Goal: Task Accomplishment & Management: Manage account settings

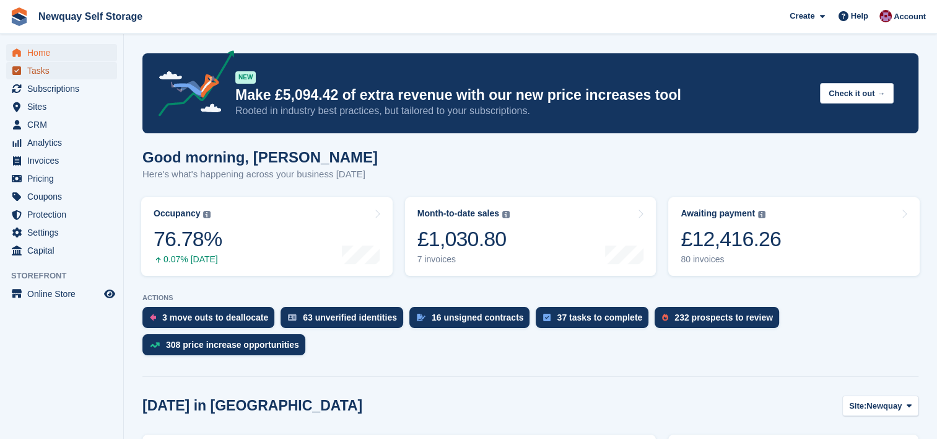
click at [51, 69] on span "Tasks" at bounding box center [64, 70] width 74 height 17
click at [63, 92] on span "Subscriptions" at bounding box center [64, 88] width 74 height 17
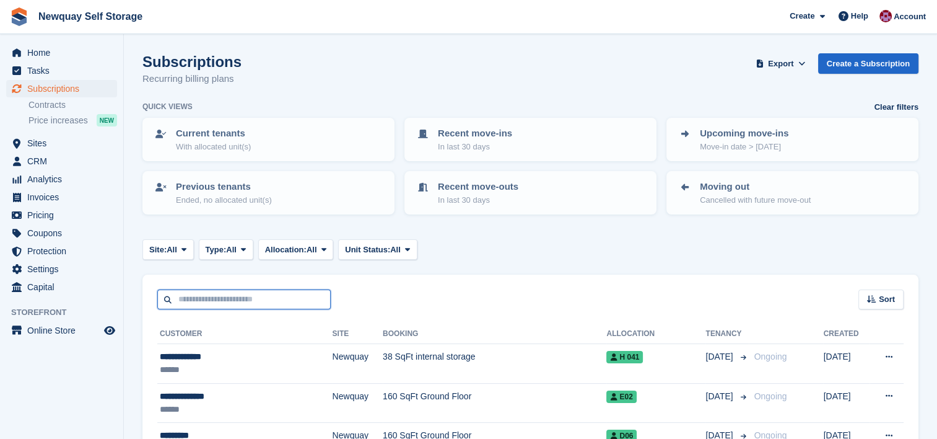
click at [263, 292] on input "text" at bounding box center [243, 299] width 173 height 20
type input "******"
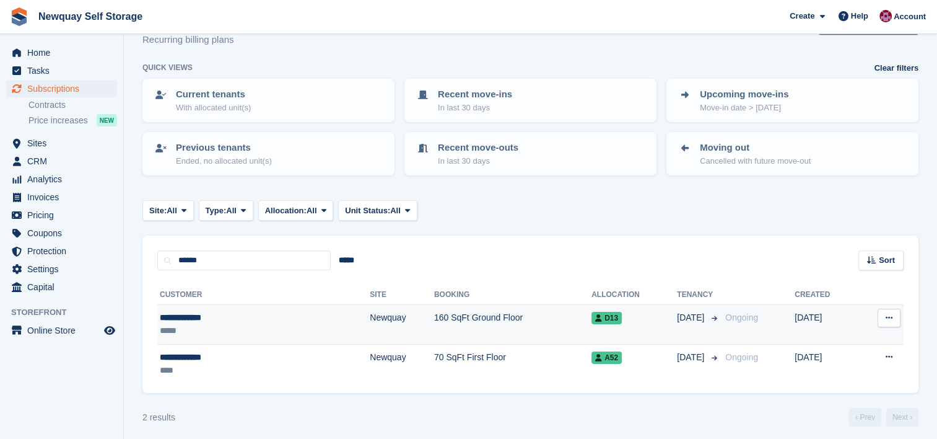
scroll to position [40, 0]
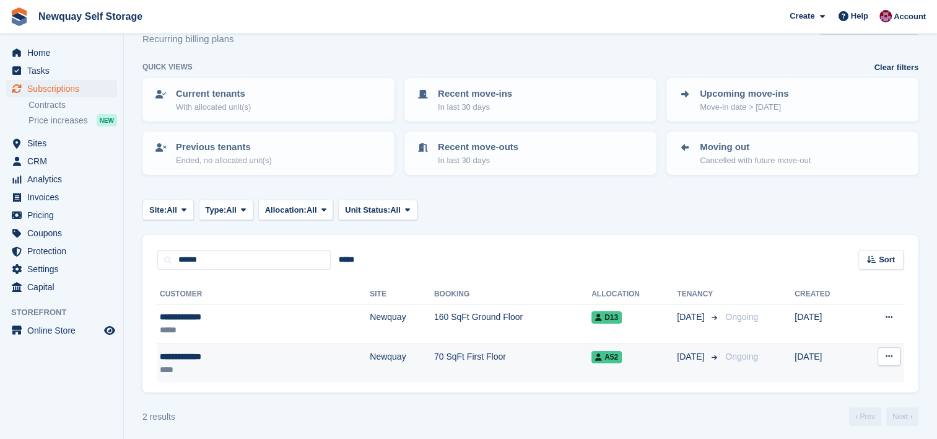
click at [456, 362] on td "70 SqFt First Floor" at bounding box center [512, 362] width 157 height 39
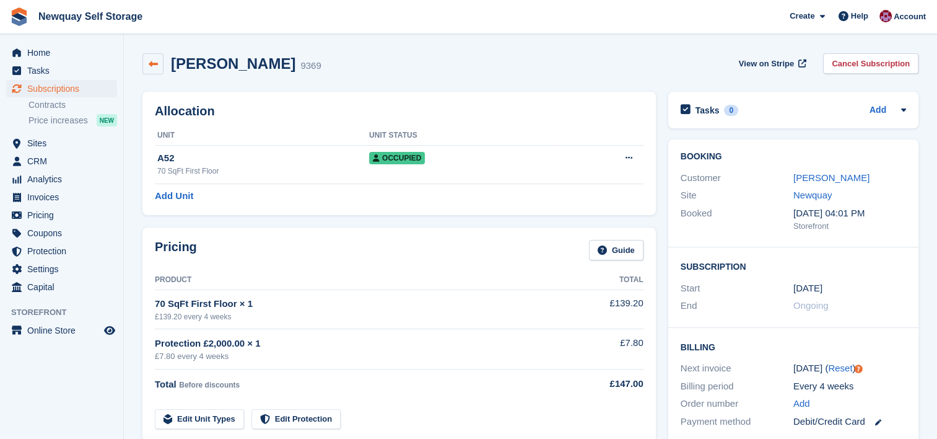
click at [146, 64] on link at bounding box center [152, 63] width 21 height 21
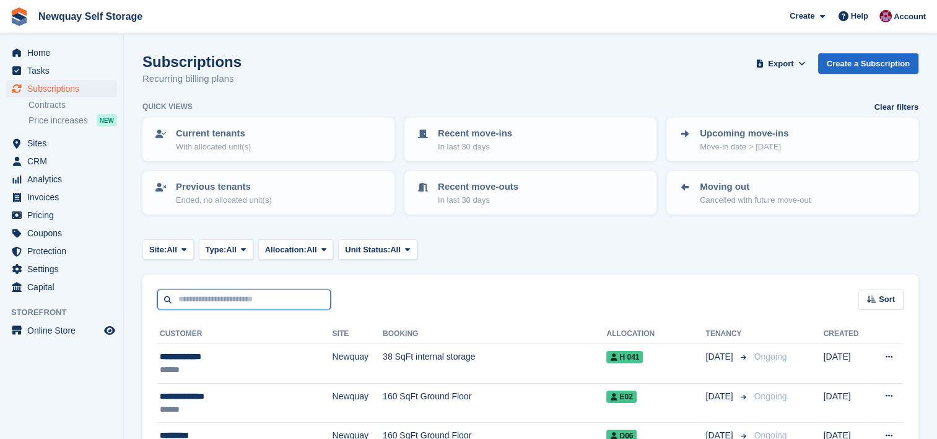
click at [290, 292] on input "text" at bounding box center [243, 299] width 173 height 20
type input "******"
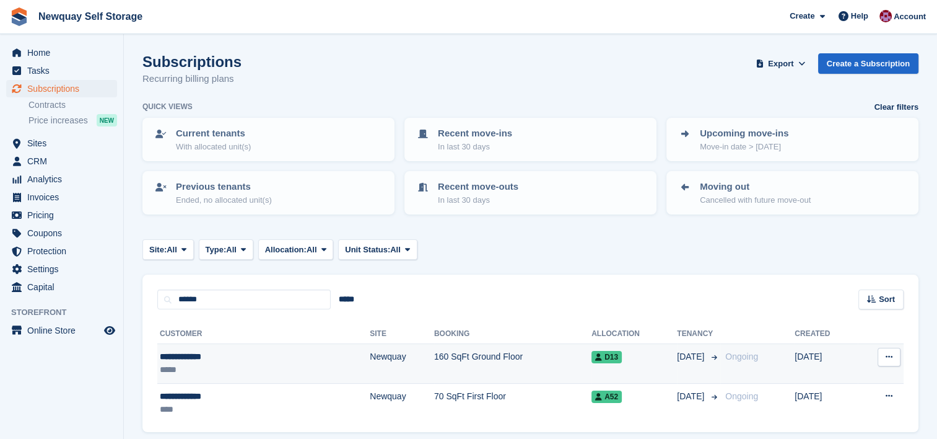
click at [242, 369] on div "*****" at bounding box center [218, 369] width 117 height 13
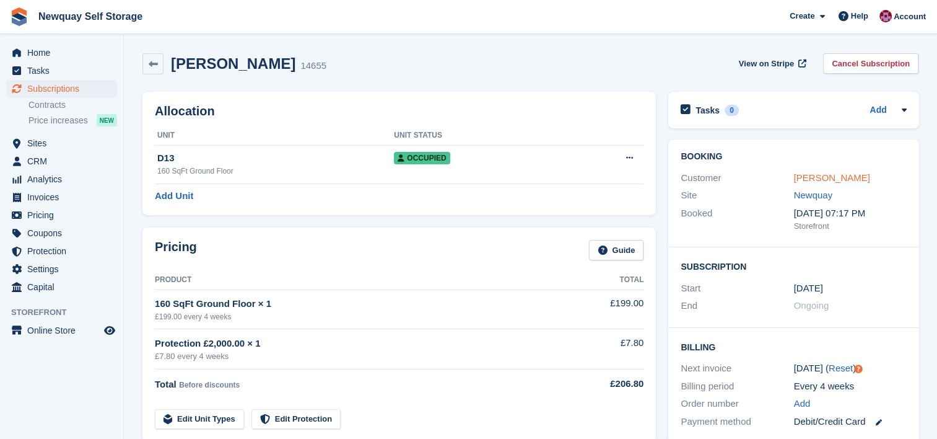
click at [841, 177] on link "[PERSON_NAME]" at bounding box center [831, 177] width 76 height 11
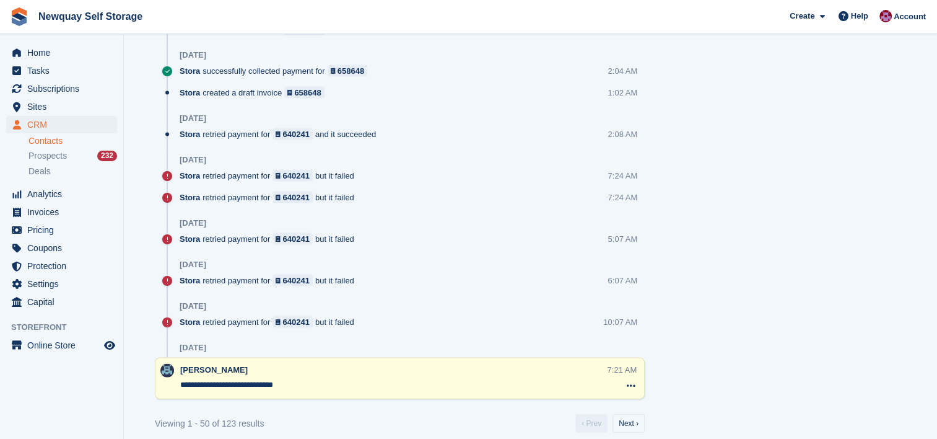
scroll to position [2579, 0]
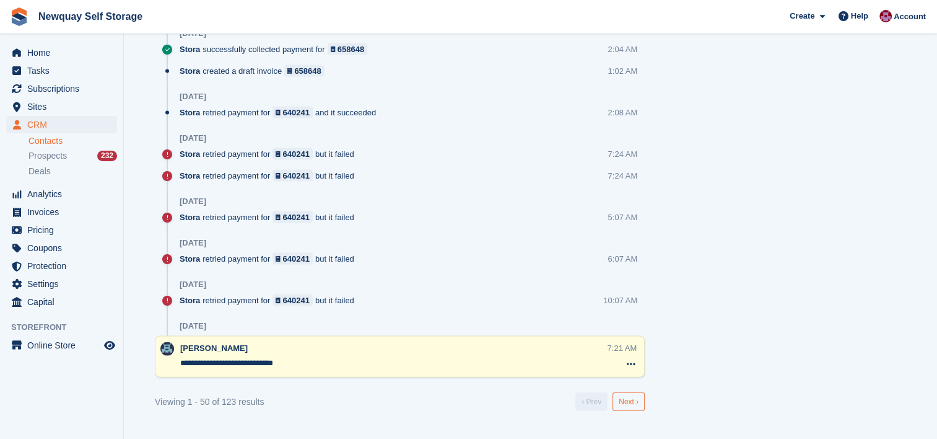
click at [629, 397] on link "Next ›" at bounding box center [629, 401] width 32 height 19
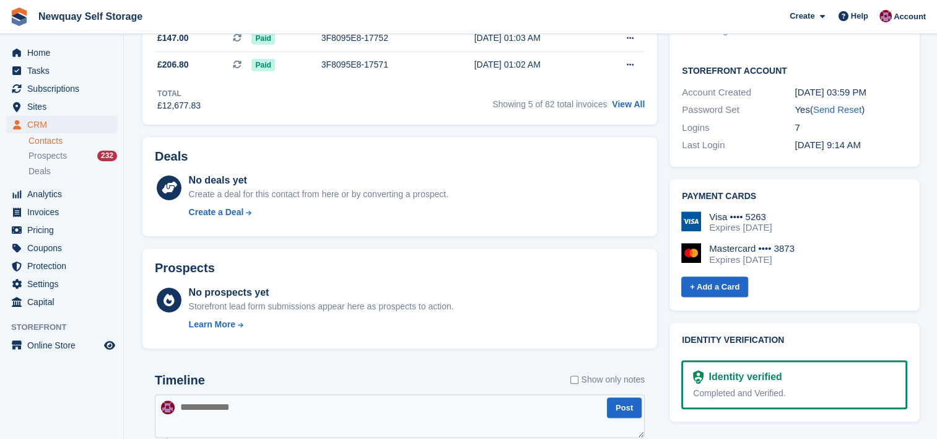
scroll to position [0, 0]
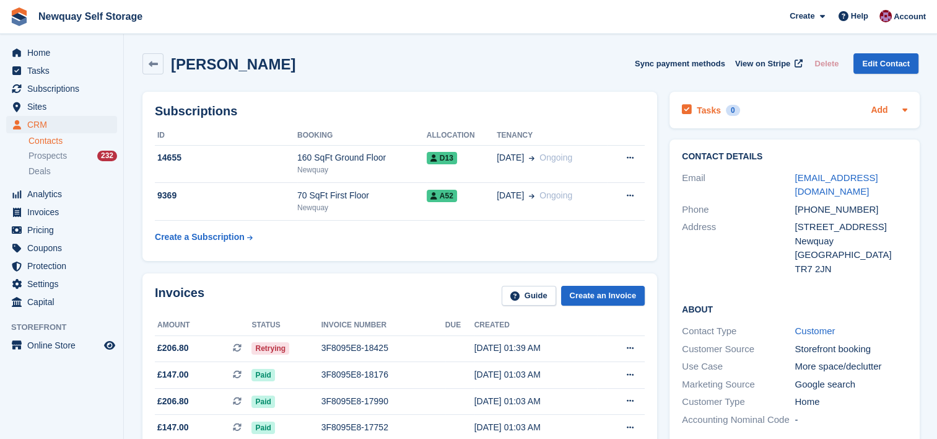
click at [880, 109] on link "Add" at bounding box center [879, 110] width 17 height 14
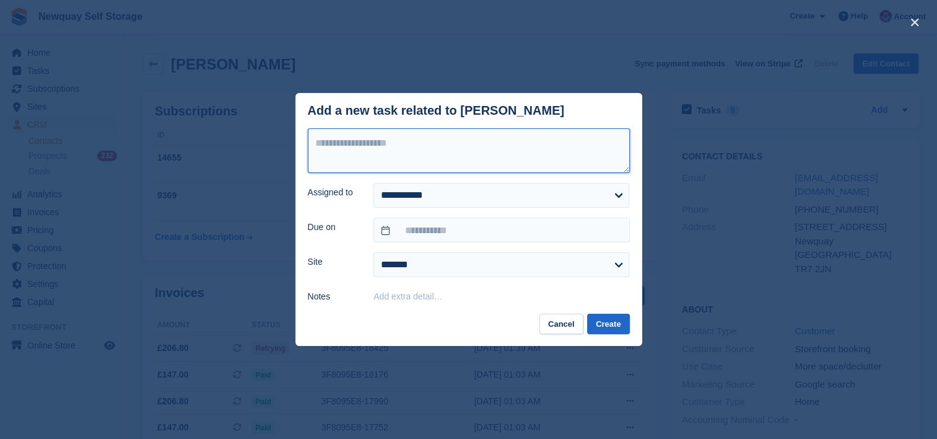
click at [436, 140] on textarea at bounding box center [469, 150] width 322 height 45
type textarea "**********"
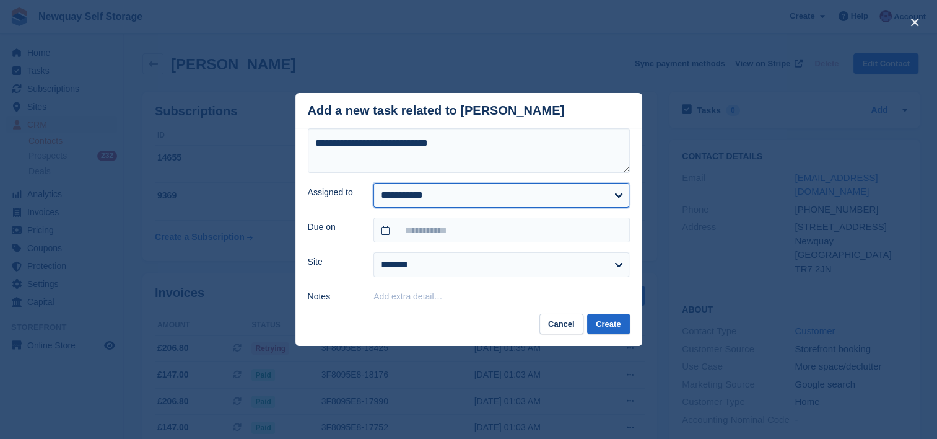
click at [479, 201] on select "**********" at bounding box center [501, 195] width 256 height 25
select select "****"
click at [373, 183] on select "**********" at bounding box center [501, 195] width 256 height 25
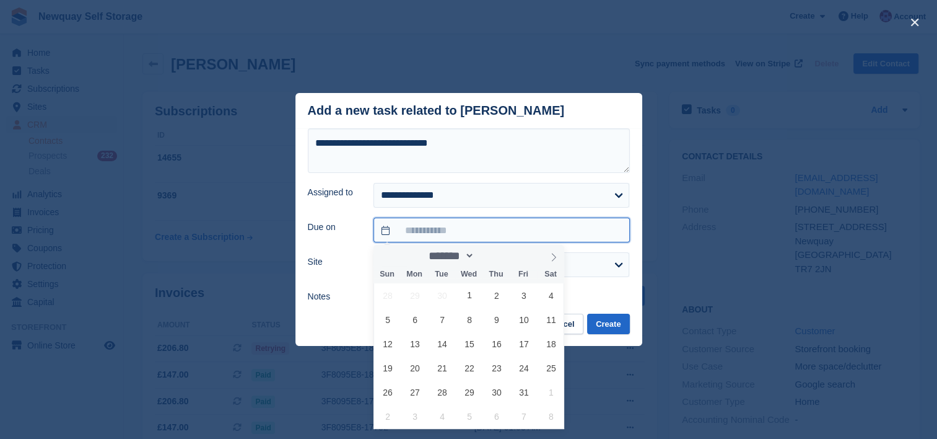
click at [539, 226] on input "text" at bounding box center [501, 229] width 256 height 25
click at [472, 325] on span "8" at bounding box center [469, 319] width 24 height 24
type input "**********"
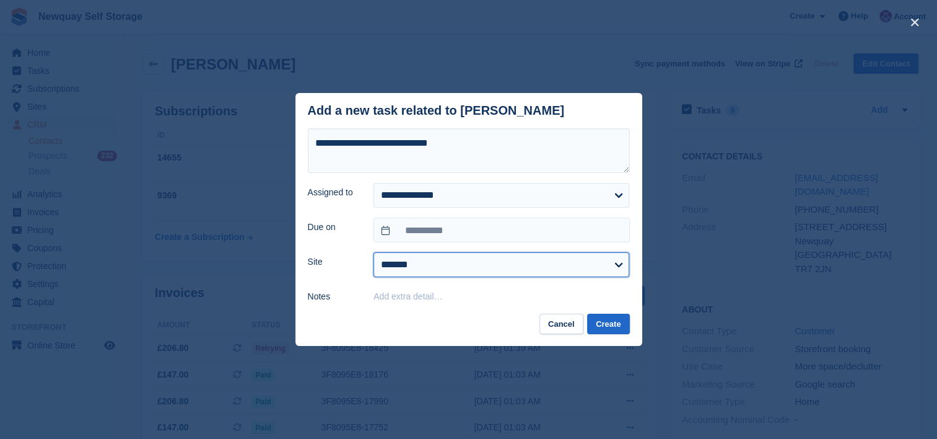
click at [567, 255] on select "******* ******* ********" at bounding box center [501, 264] width 256 height 25
select select "***"
click at [373, 253] on select "******* ******* ********" at bounding box center [501, 264] width 256 height 25
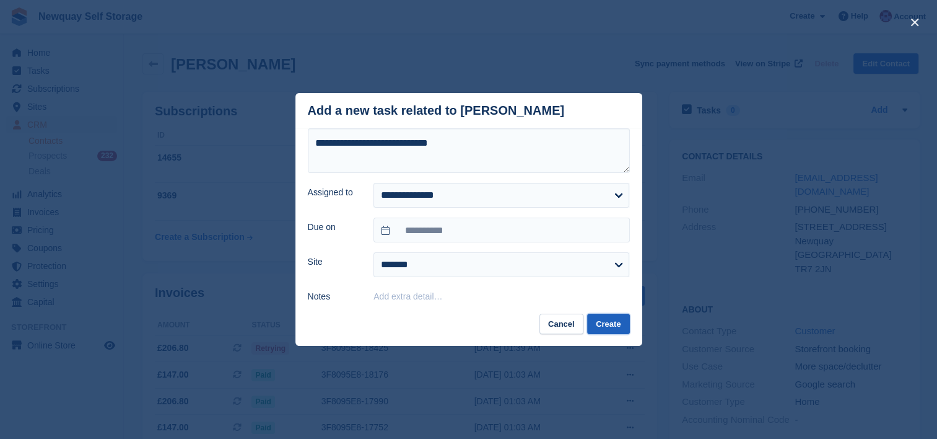
click at [607, 322] on button "Create" at bounding box center [608, 323] width 42 height 20
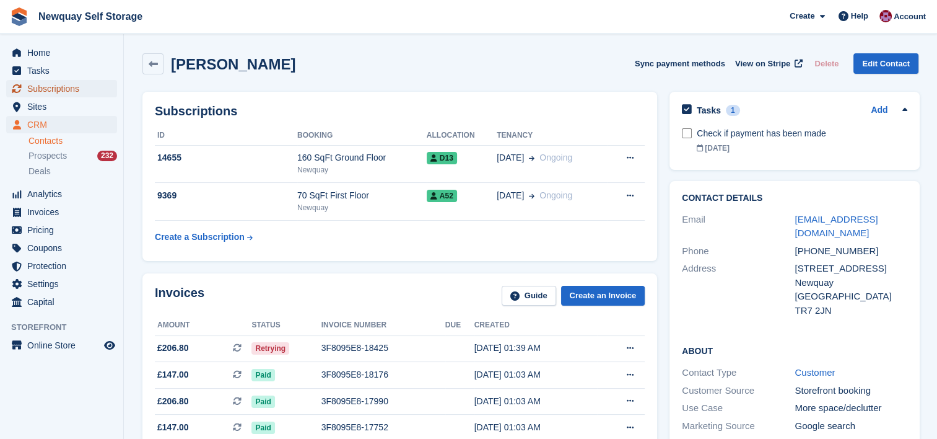
click at [68, 89] on span "Subscriptions" at bounding box center [64, 88] width 74 height 17
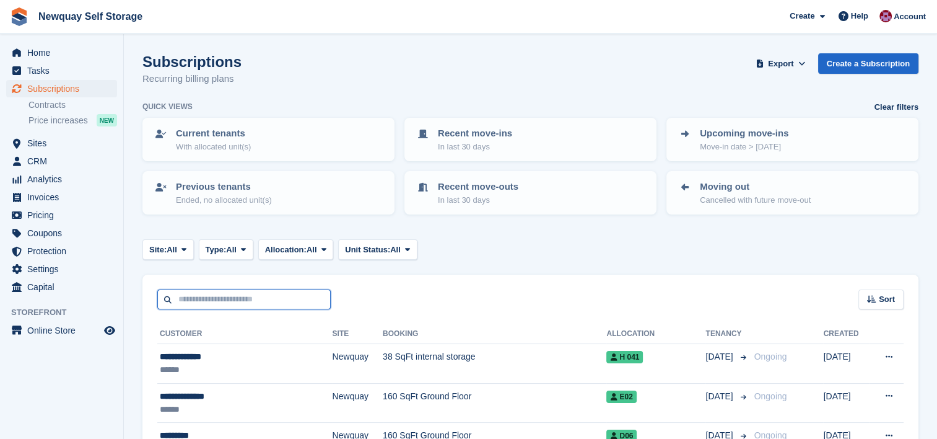
click at [293, 299] on input "text" at bounding box center [243, 299] width 173 height 20
type input "****"
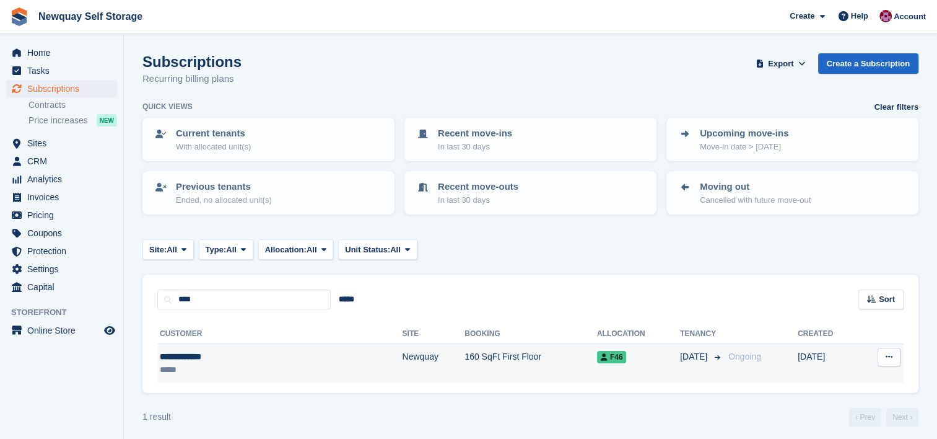
click at [257, 354] on div "**********" at bounding box center [229, 356] width 139 height 13
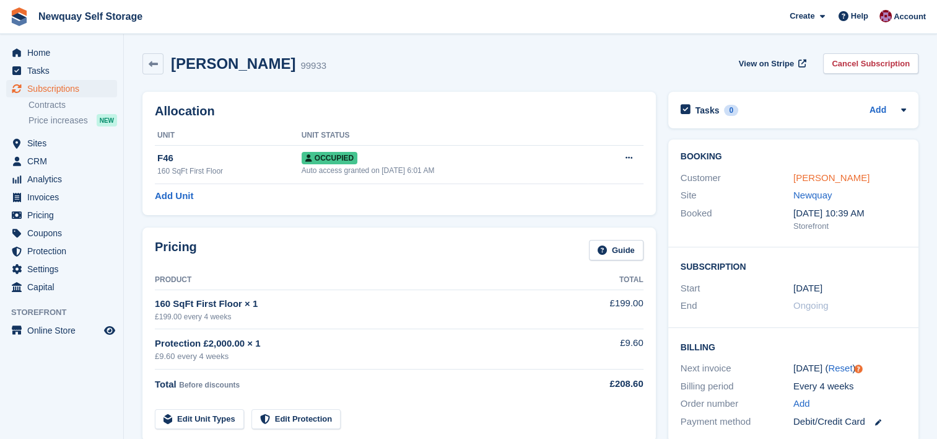
click at [852, 177] on link "Olga Owczarek" at bounding box center [831, 177] width 76 height 11
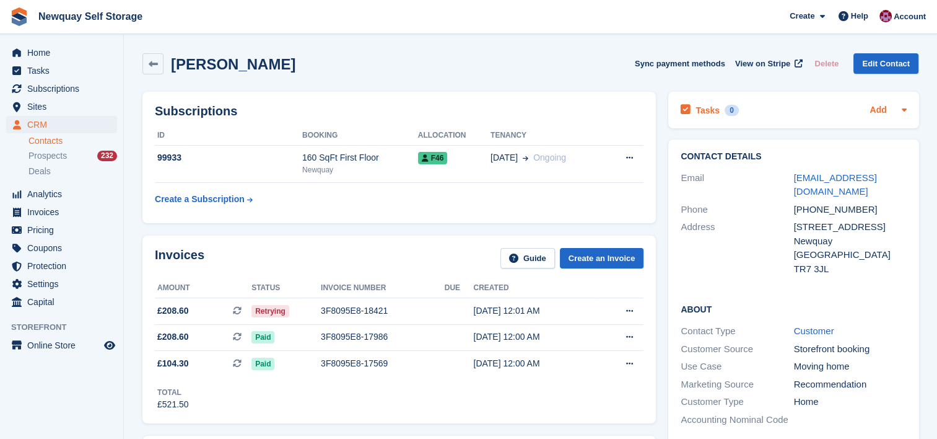
click at [884, 109] on link "Add" at bounding box center [878, 110] width 17 height 14
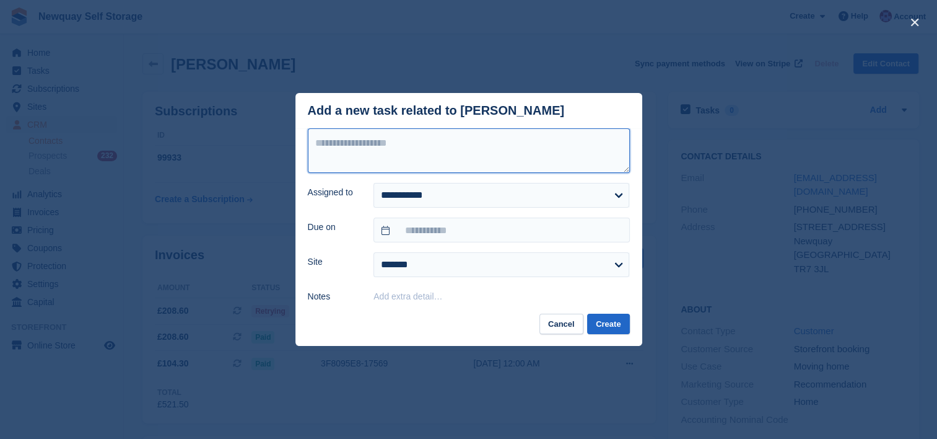
click at [448, 147] on textarea at bounding box center [469, 150] width 322 height 45
type textarea "**********"
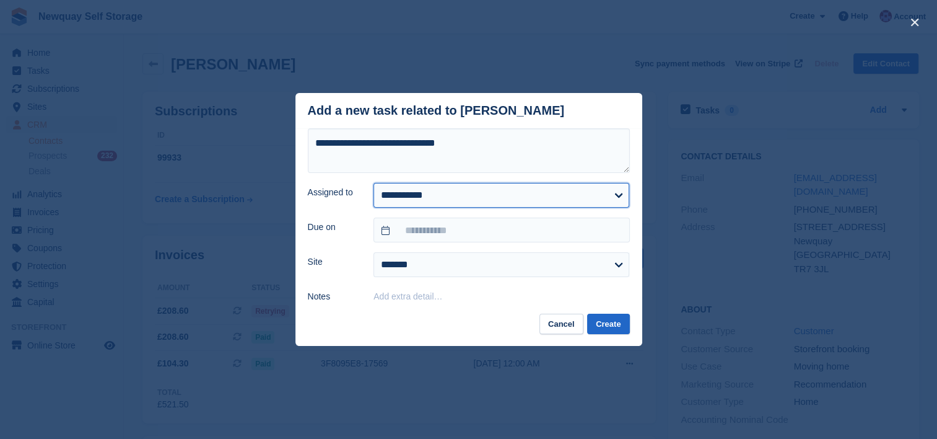
click at [469, 201] on select "**********" at bounding box center [501, 195] width 256 height 25
select select "****"
click at [373, 183] on select "**********" at bounding box center [501, 195] width 256 height 25
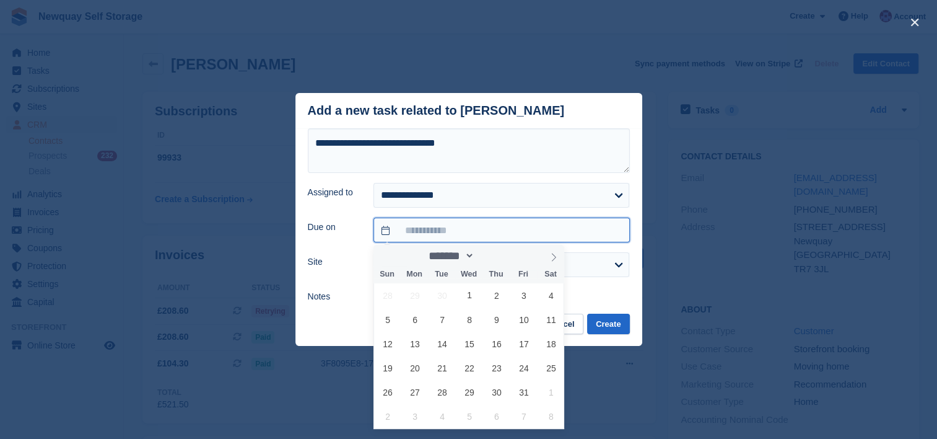
click at [557, 229] on input "text" at bounding box center [501, 229] width 256 height 25
click at [469, 325] on span "8" at bounding box center [469, 319] width 24 height 24
type input "**********"
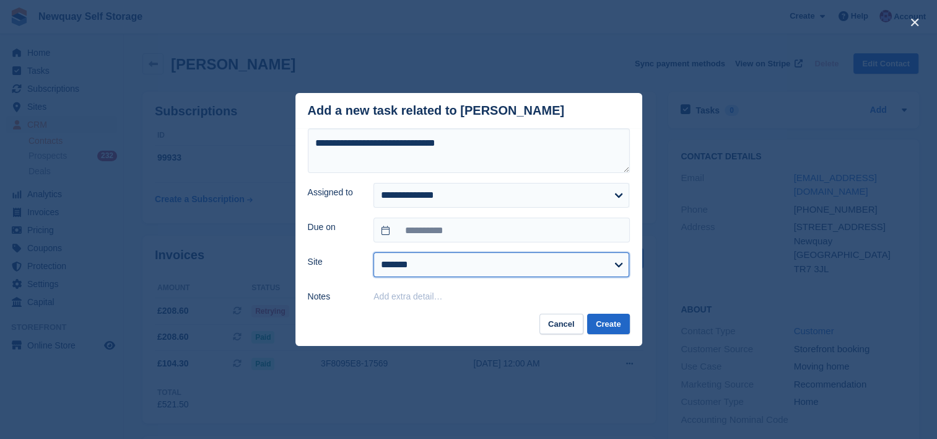
click at [530, 268] on select "******* ******* ********" at bounding box center [501, 264] width 256 height 25
select select "***"
click at [373, 253] on select "******* ******* ********" at bounding box center [501, 264] width 256 height 25
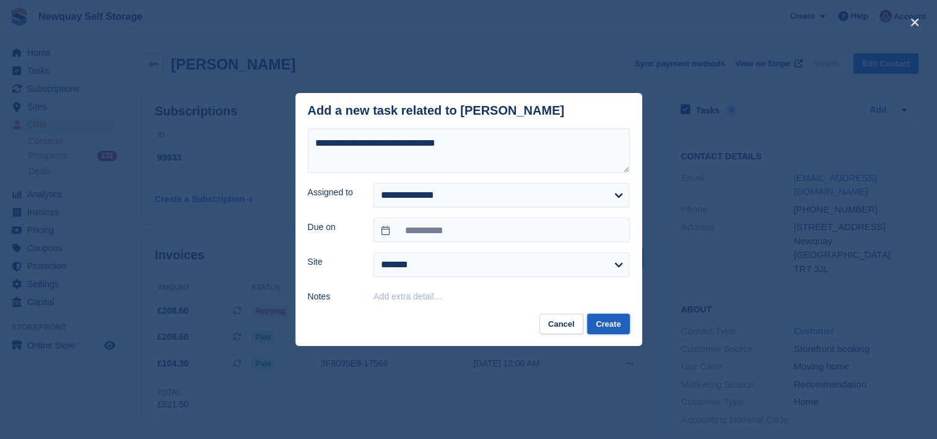
click at [611, 317] on button "Create" at bounding box center [608, 323] width 42 height 20
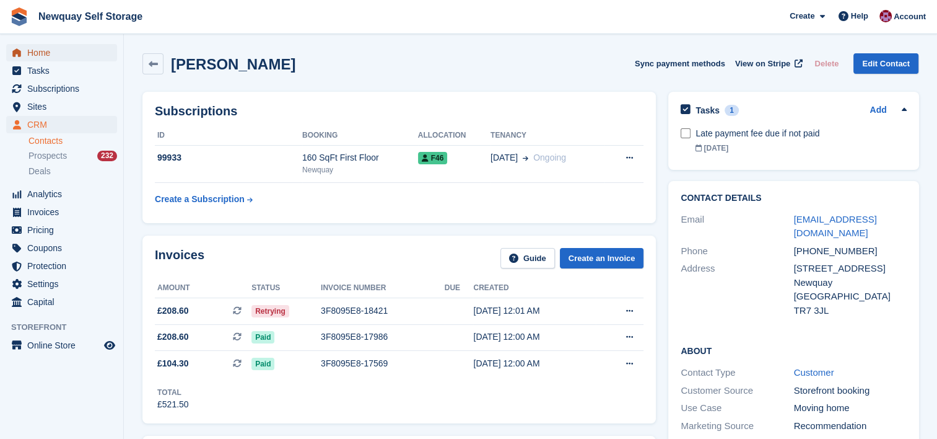
click at [40, 48] on span "Home" at bounding box center [64, 52] width 74 height 17
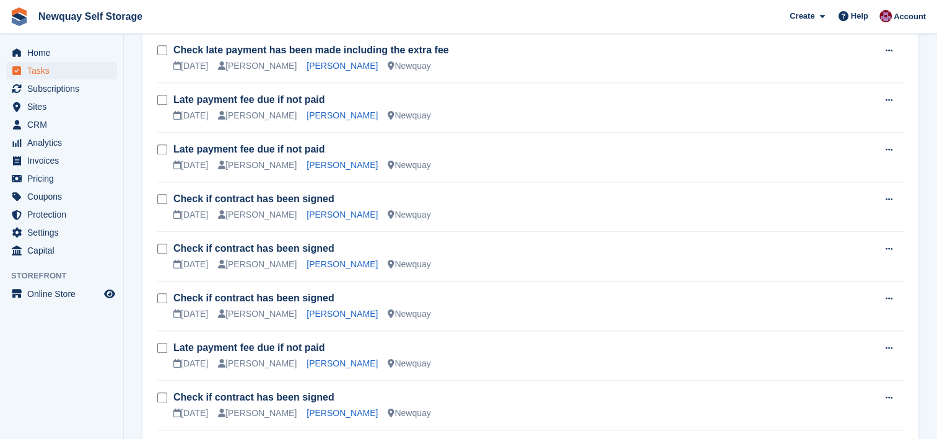
scroll to position [1148, 0]
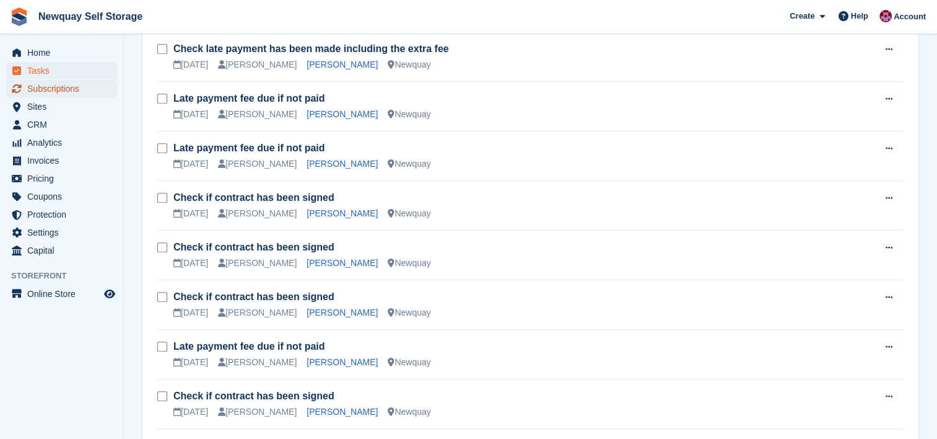
click at [57, 87] on span "Subscriptions" at bounding box center [64, 88] width 74 height 17
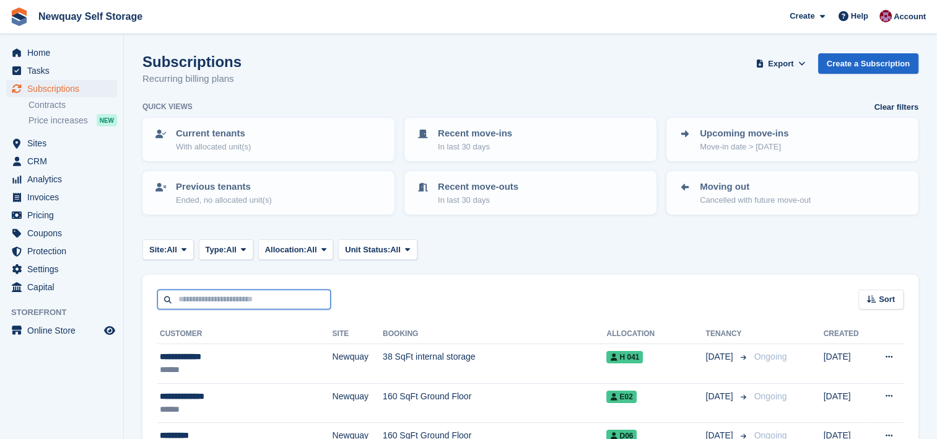
click at [243, 300] on input "text" at bounding box center [243, 299] width 173 height 20
type input "***"
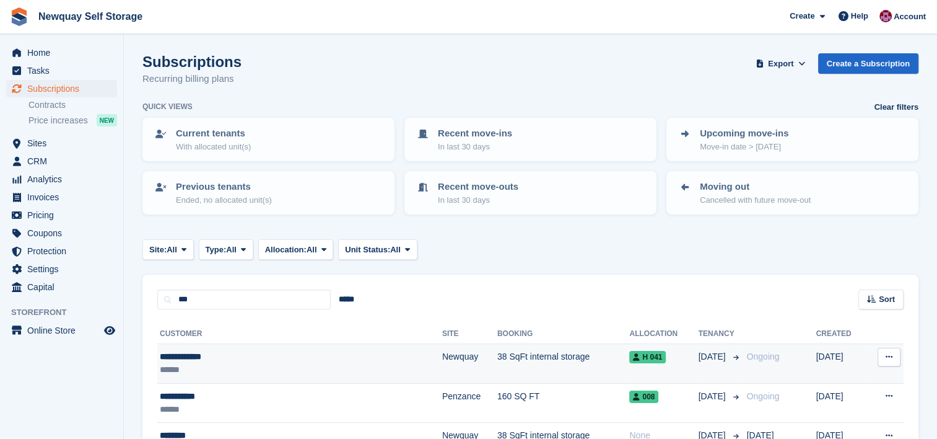
click at [239, 357] on div "**********" at bounding box center [258, 356] width 197 height 13
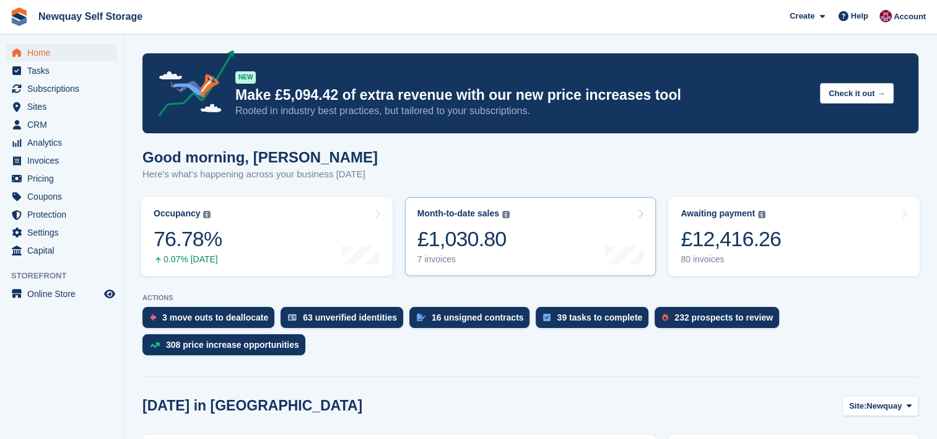
scroll to position [306, 0]
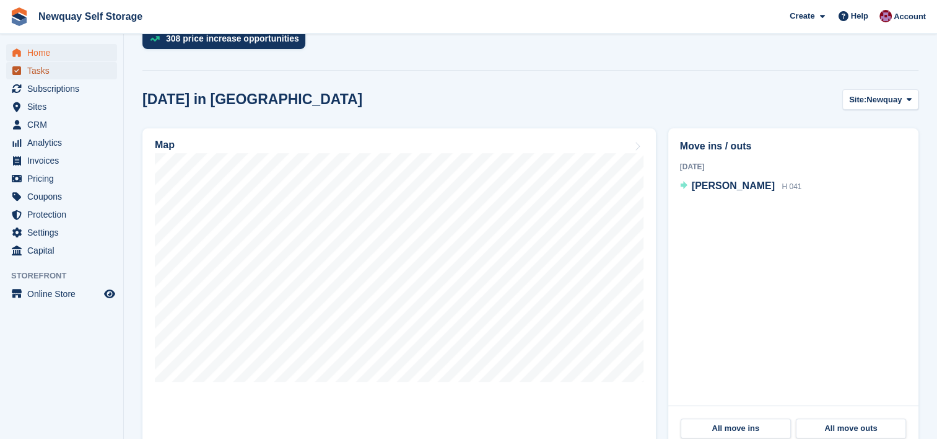
click at [39, 69] on span "Tasks" at bounding box center [64, 70] width 74 height 17
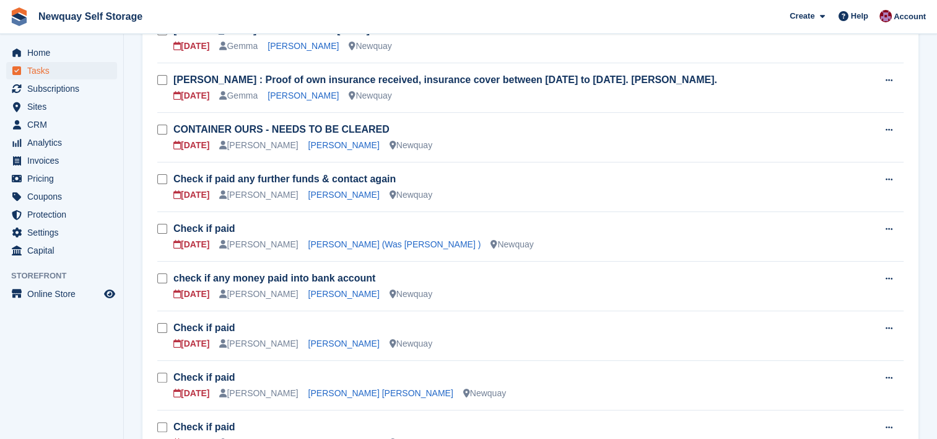
scroll to position [234, 0]
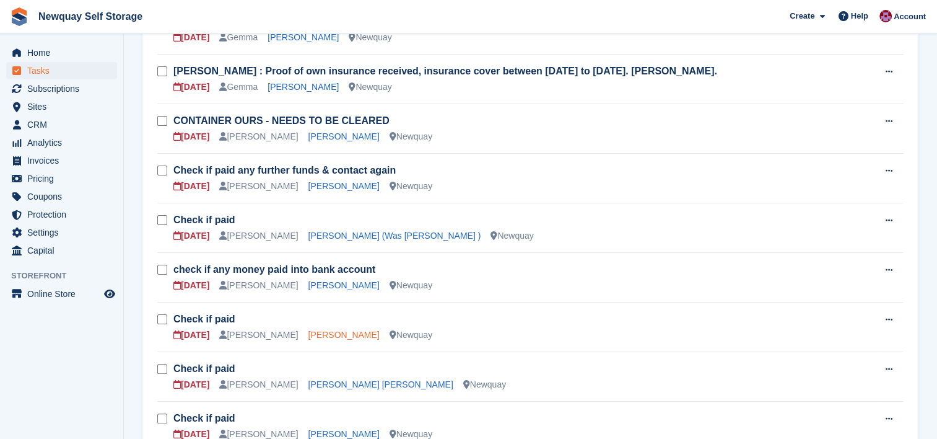
click at [321, 330] on link "Gina Blower" at bounding box center [343, 335] width 71 height 10
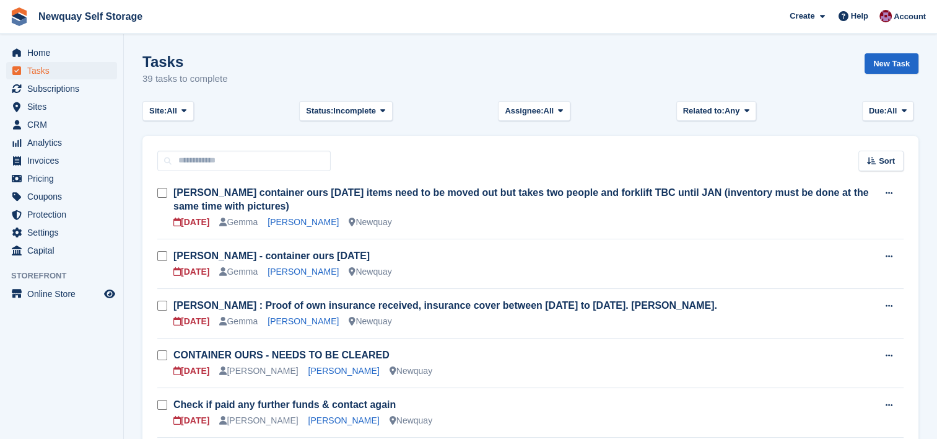
scroll to position [234, 0]
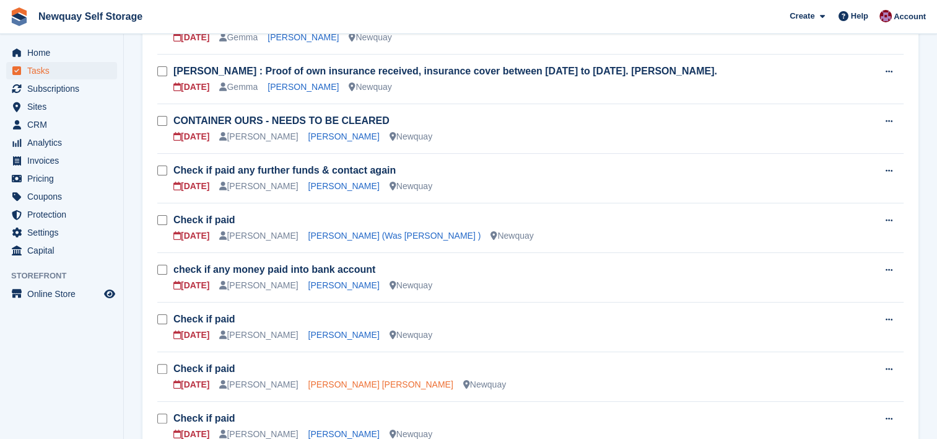
click at [323, 383] on link "Petra Linda Reynolds" at bounding box center [380, 384] width 145 height 10
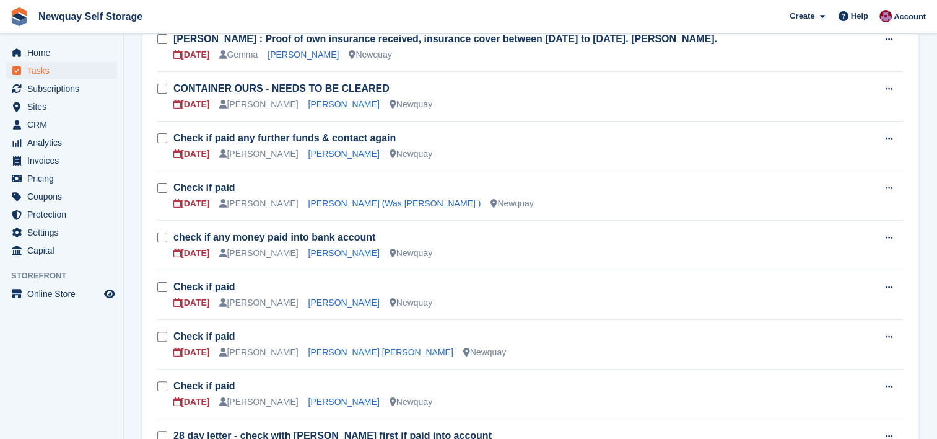
scroll to position [267, 0]
click at [308, 397] on link "Damien Diablo" at bounding box center [343, 401] width 71 height 10
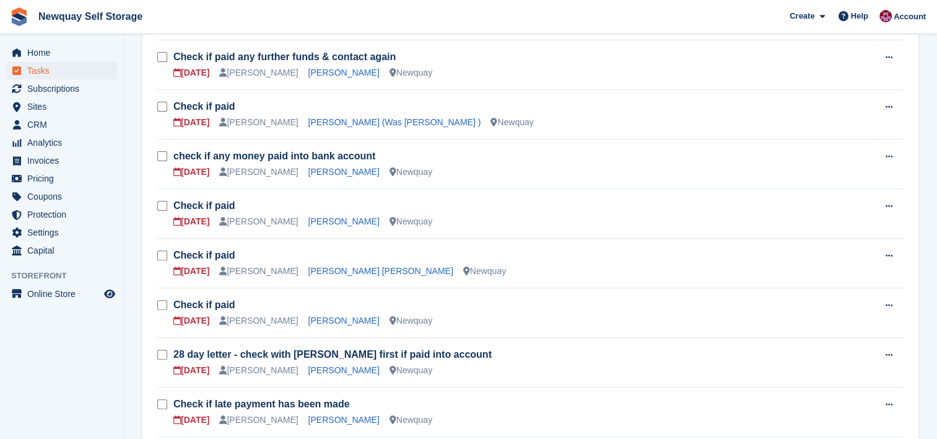
scroll to position [349, 0]
click at [321, 421] on link "Laura Dutton" at bounding box center [343, 418] width 71 height 10
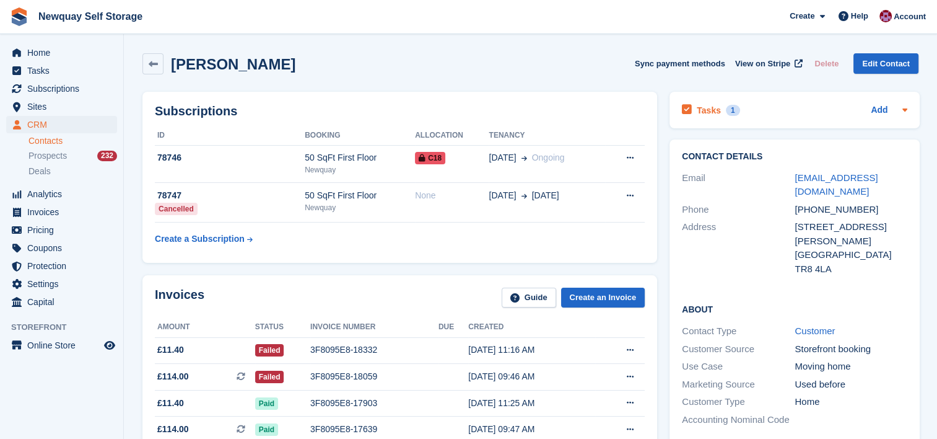
click at [702, 113] on h2 "Tasks" at bounding box center [709, 110] width 24 height 11
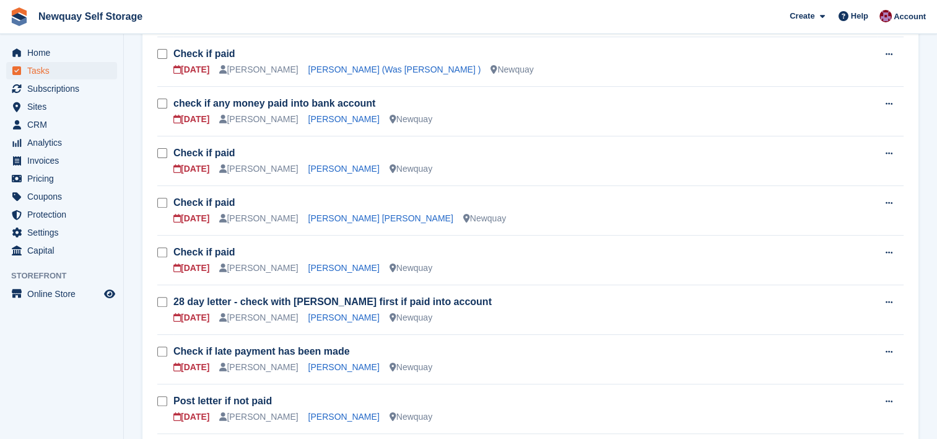
scroll to position [401, 0]
click at [347, 411] on link "James O'Sullivan" at bounding box center [343, 416] width 71 height 10
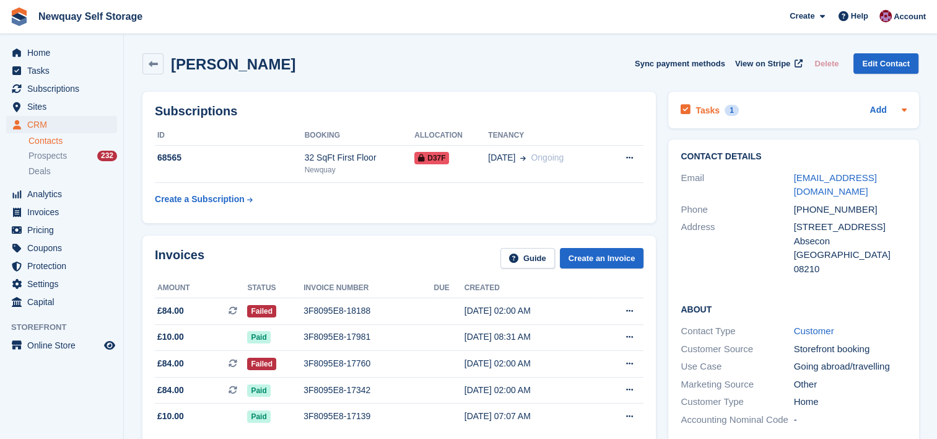
click at [701, 109] on h2 "Tasks" at bounding box center [708, 110] width 24 height 11
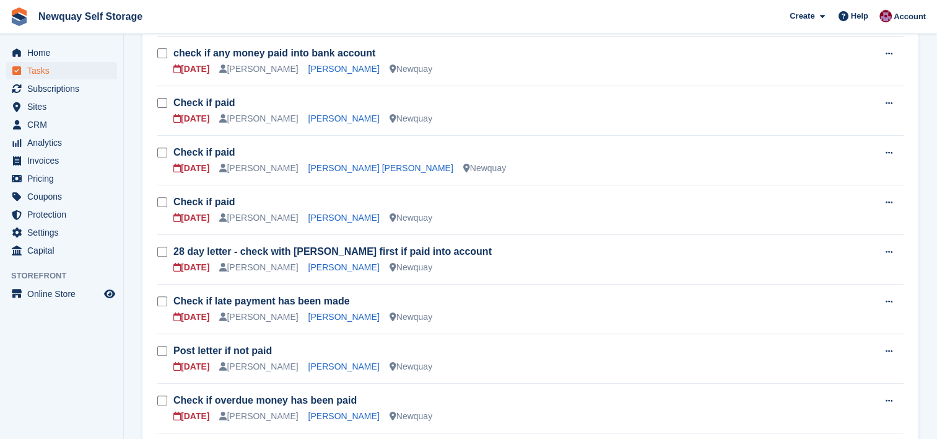
scroll to position [454, 0]
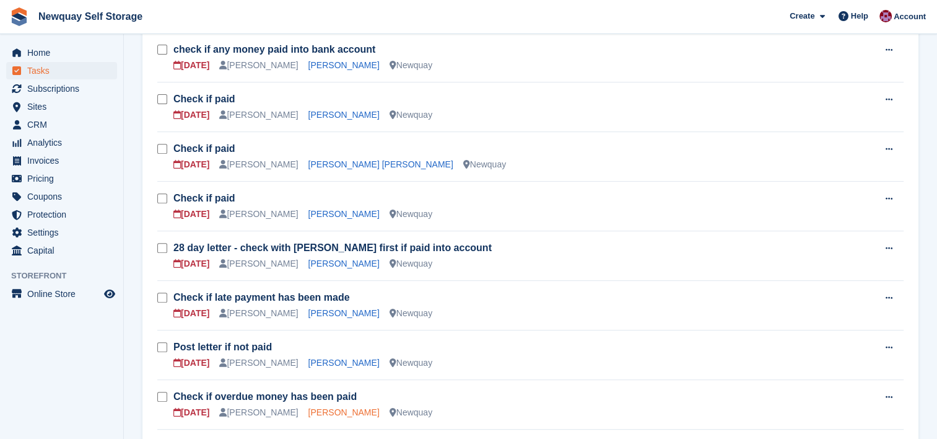
click at [325, 407] on link "Luke McCafferty" at bounding box center [343, 412] width 71 height 10
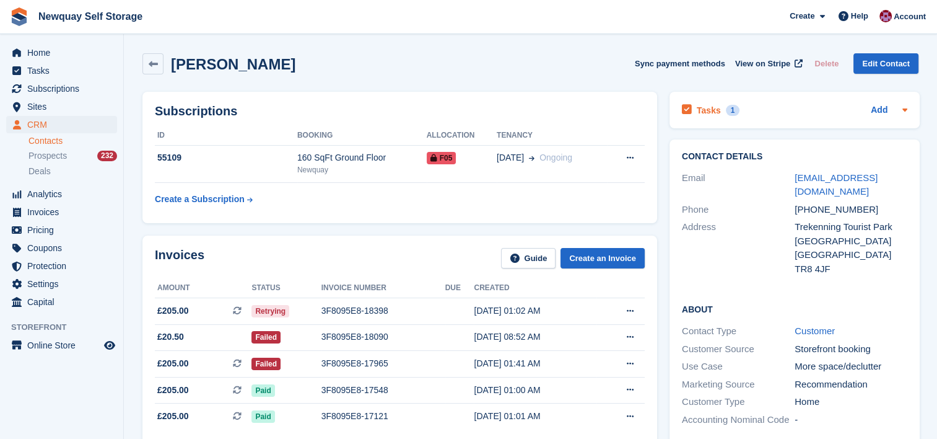
click at [714, 109] on h2 "Tasks" at bounding box center [709, 110] width 24 height 11
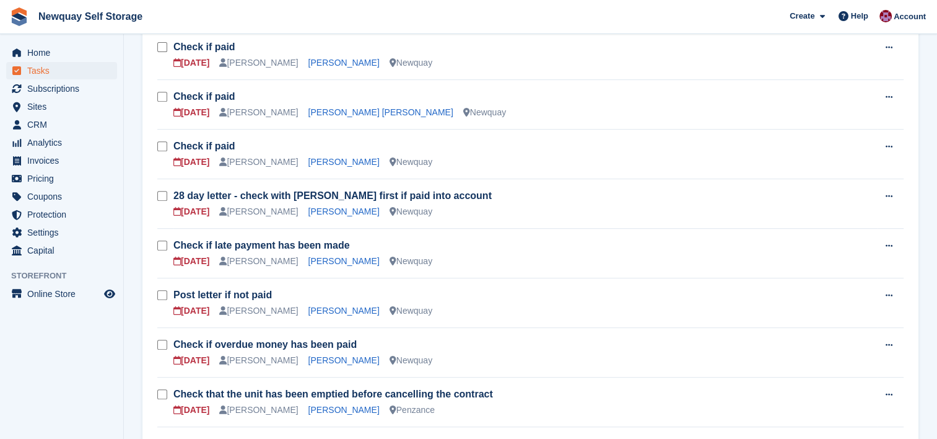
scroll to position [507, 0]
click at [308, 404] on link "James Fraser" at bounding box center [343, 409] width 71 height 10
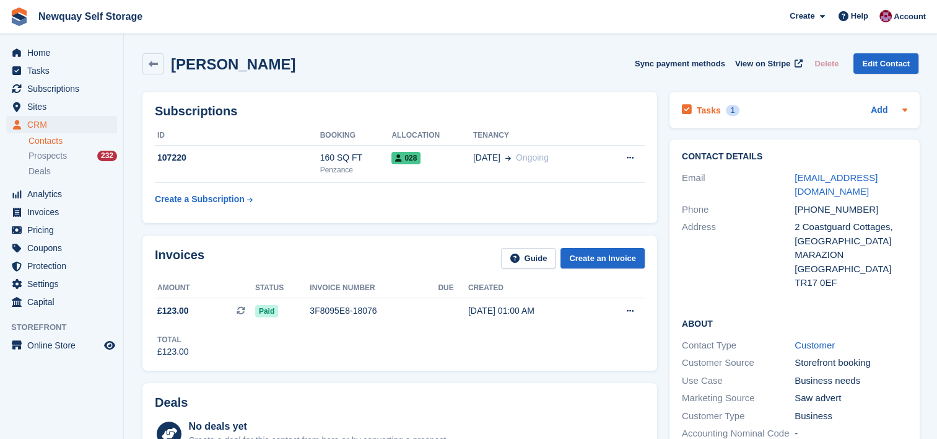
click at [707, 110] on h2 "Tasks" at bounding box center [709, 110] width 24 height 11
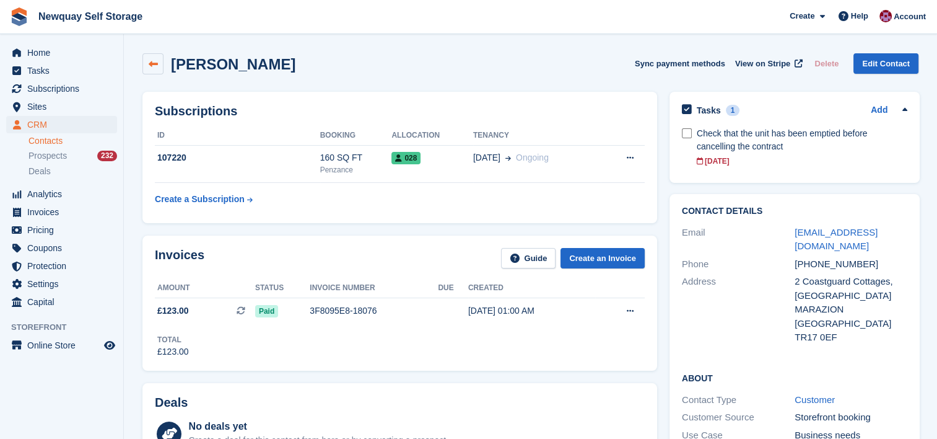
click at [153, 58] on link at bounding box center [152, 63] width 21 height 21
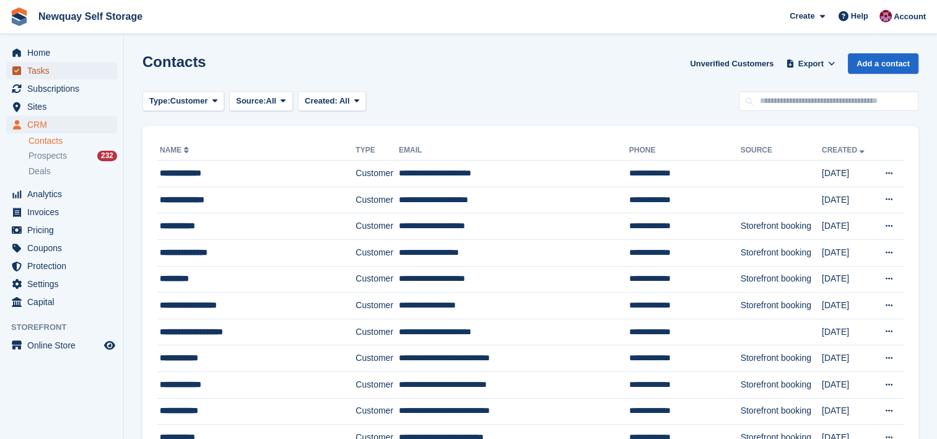
click at [43, 69] on span "Tasks" at bounding box center [64, 70] width 74 height 17
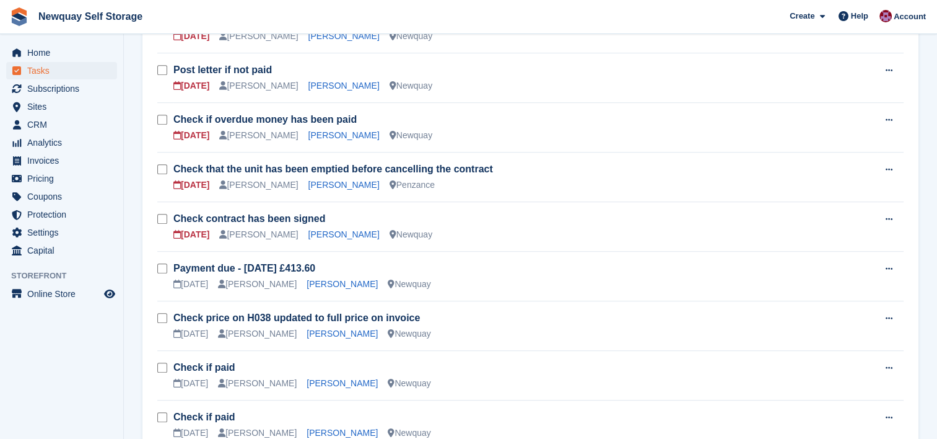
scroll to position [731, 0]
click at [345, 233] on link "Cherryl Dallis Cooke" at bounding box center [343, 234] width 71 height 10
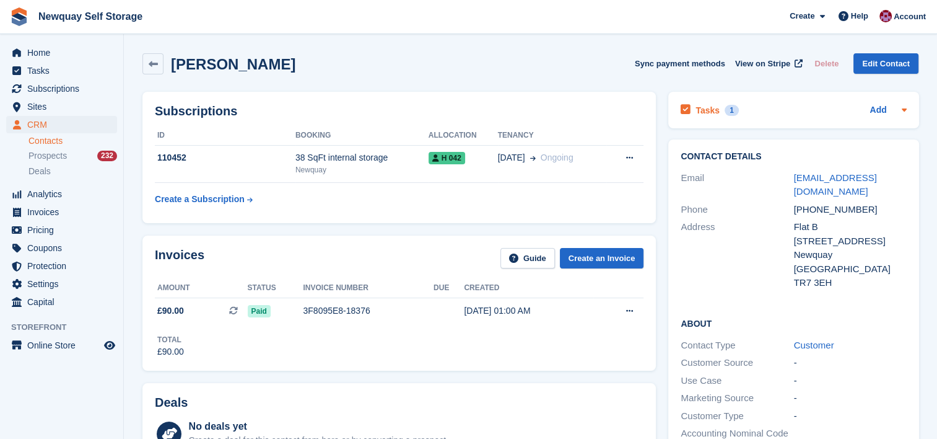
click at [705, 110] on h2 "Tasks" at bounding box center [708, 110] width 24 height 11
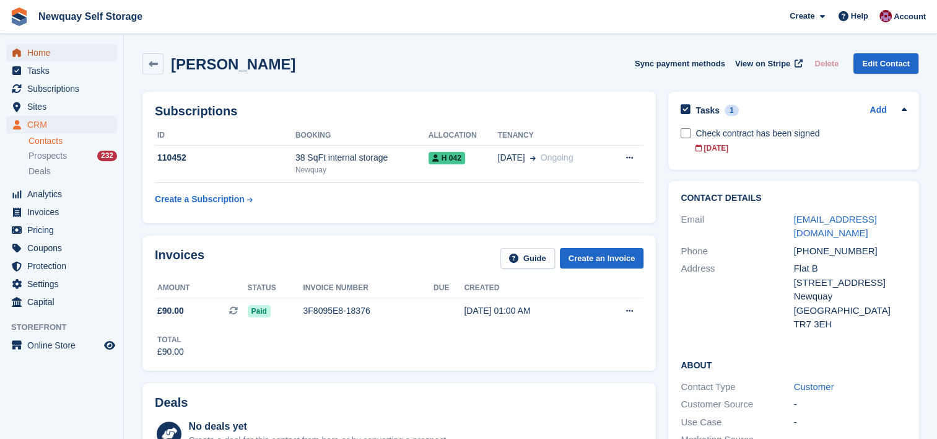
click at [39, 51] on span "Home" at bounding box center [64, 52] width 74 height 17
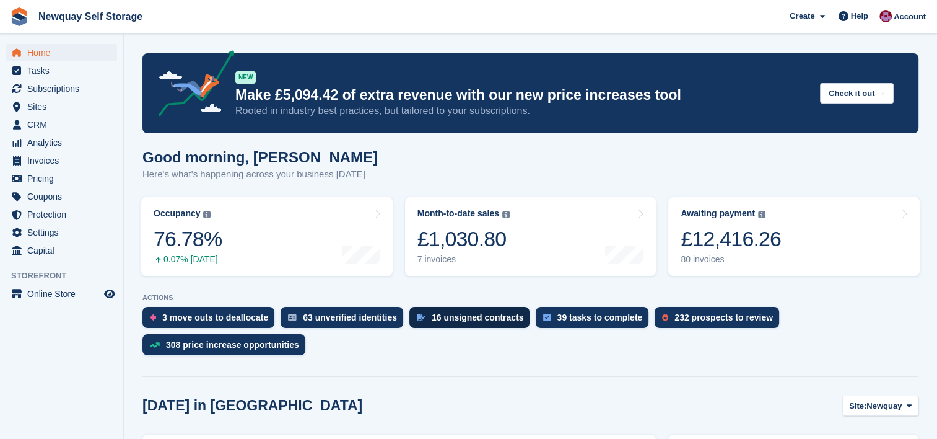
click at [483, 315] on div "16 unsigned contracts" at bounding box center [478, 317] width 92 height 10
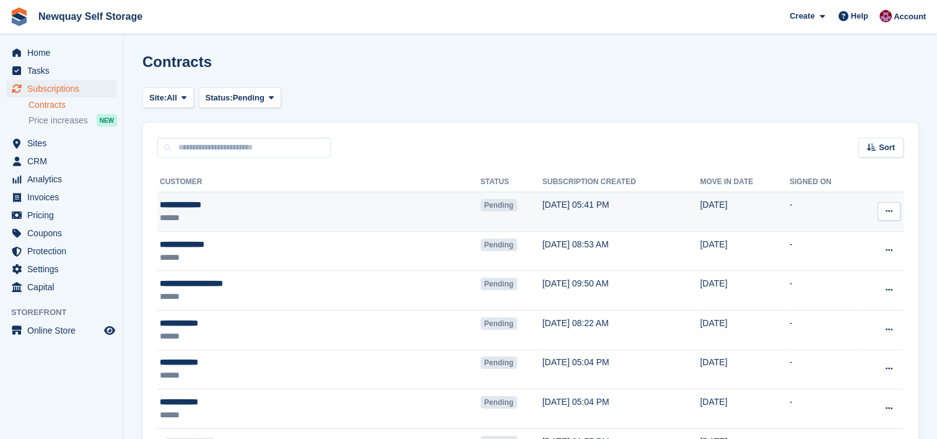
click at [266, 224] on td "**********" at bounding box center [318, 212] width 323 height 40
click at [198, 206] on div "**********" at bounding box center [255, 204] width 190 height 13
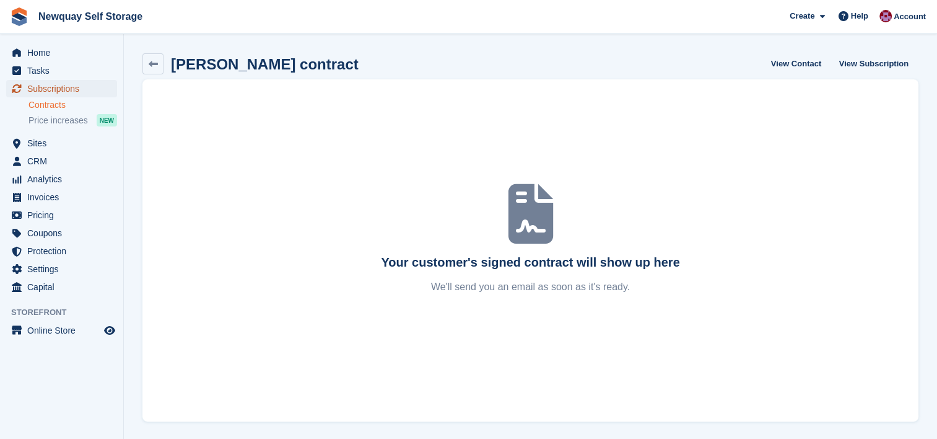
click at [55, 87] on span "Subscriptions" at bounding box center [64, 88] width 74 height 17
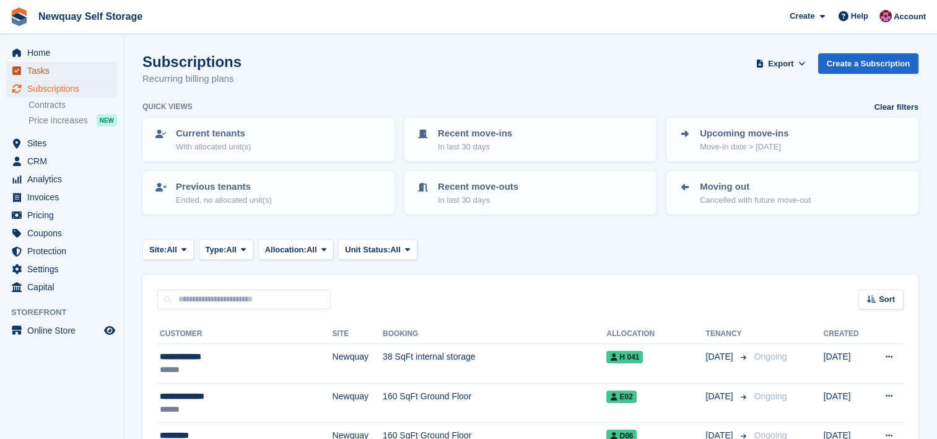
click at [40, 69] on span "Tasks" at bounding box center [64, 70] width 74 height 17
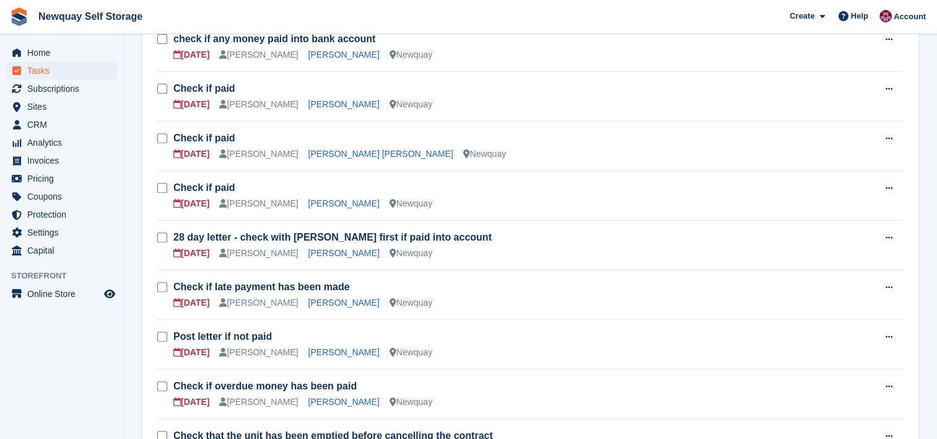
scroll to position [507, 0]
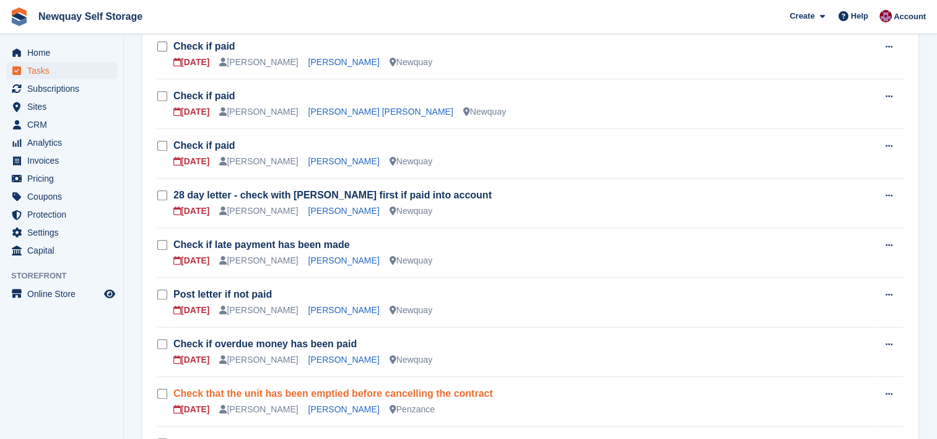
click at [240, 395] on link "Check that the unit has been emptied before cancelling the contract" at bounding box center [333, 393] width 320 height 11
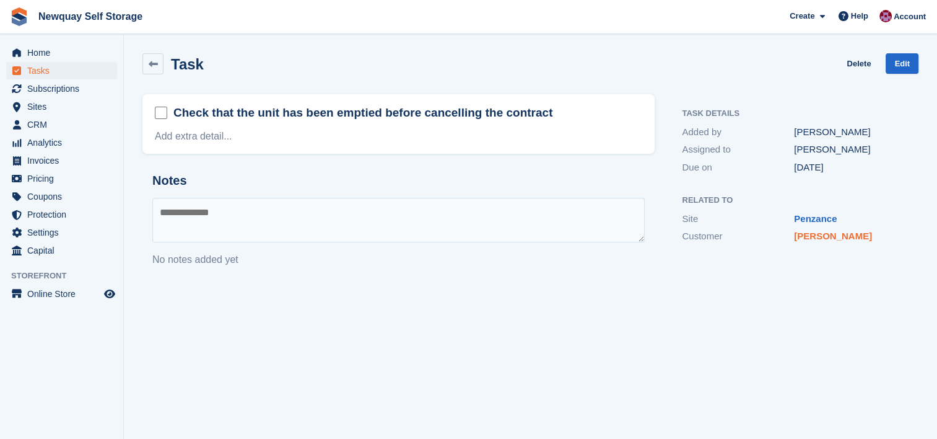
click at [818, 238] on link "James Fraser" at bounding box center [833, 235] width 78 height 11
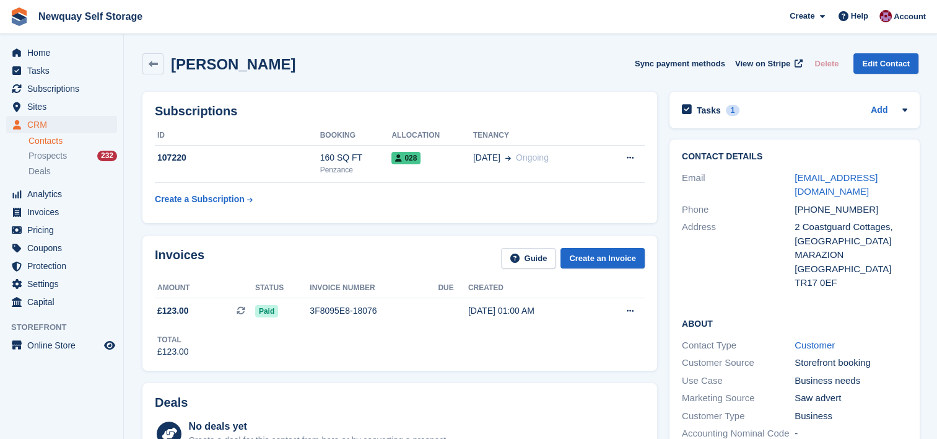
click at [507, 97] on div "Subscriptions ID Booking Allocation Tenancy 107220 160 SQ FT Penzance 028 11 Se…" at bounding box center [399, 157] width 515 height 131
click at [439, 84] on div "James Fraser Sync payment methods View on Stripe Delete Edit Contact" at bounding box center [530, 66] width 788 height 38
click at [711, 109] on h2 "Tasks" at bounding box center [709, 110] width 24 height 11
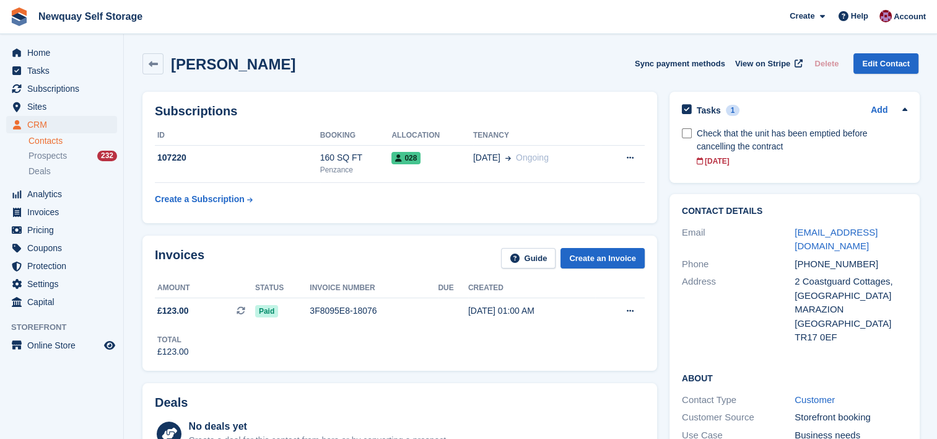
click at [582, 68] on div "James Fraser Sync payment methods View on Stripe Delete Edit Contact" at bounding box center [530, 63] width 776 height 21
click at [59, 87] on span "Subscriptions" at bounding box center [64, 88] width 74 height 17
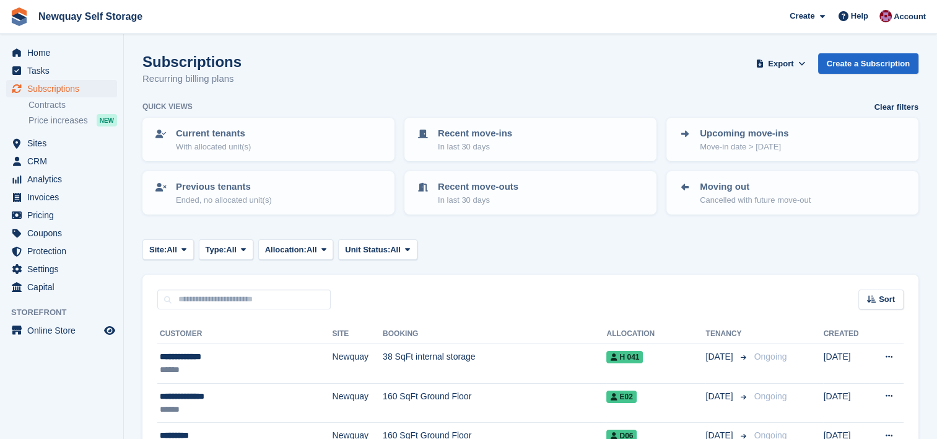
click at [567, 59] on div "Subscriptions Recurring billing plans Export Export Subscriptions Export a CSV …" at bounding box center [530, 77] width 776 height 48
click at [285, 295] on input "text" at bounding box center [243, 299] width 173 height 20
type input "****"
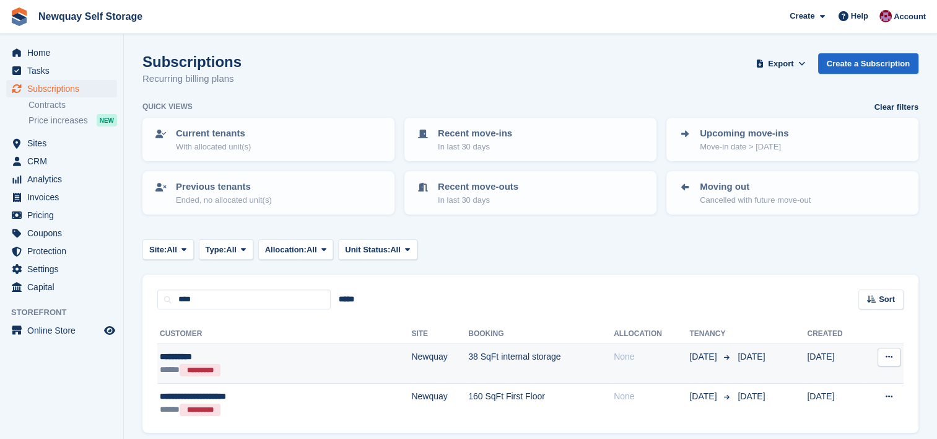
click at [289, 350] on div "**********" at bounding box center [239, 356] width 159 height 13
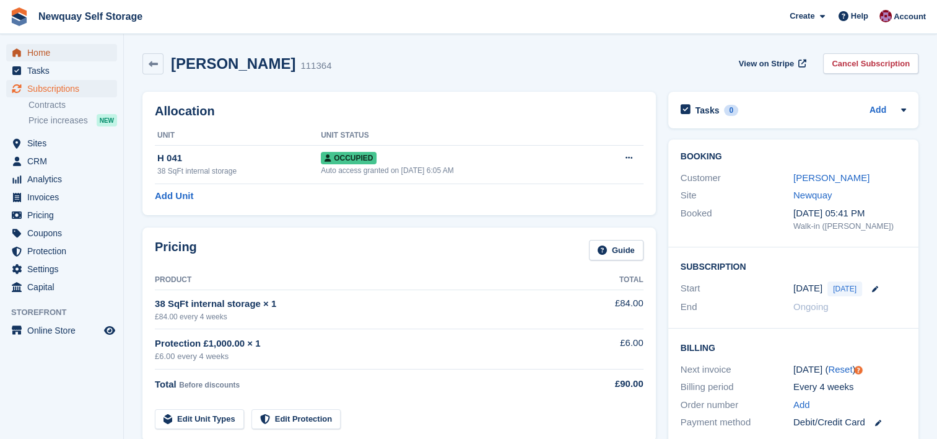
click at [53, 51] on span "Home" at bounding box center [64, 52] width 74 height 17
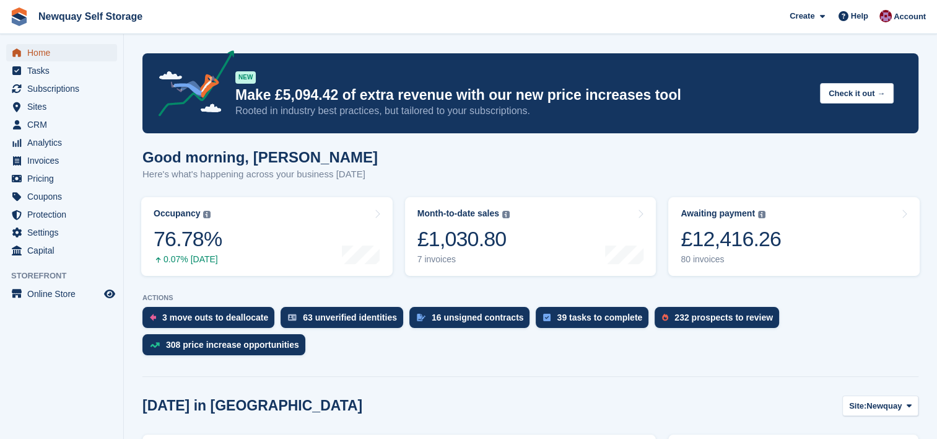
click at [41, 50] on span "Home" at bounding box center [64, 52] width 74 height 17
click at [515, 30] on span "Newquay Self Storage Create Subscription Invoice Contact Deal Discount Page Hel…" at bounding box center [468, 16] width 937 height 33
click at [639, 107] on p "Rooted in industry best practices, but tailored to your subscriptions." at bounding box center [522, 111] width 575 height 14
click at [735, 318] on div "232 prospects to review" at bounding box center [724, 317] width 98 height 10
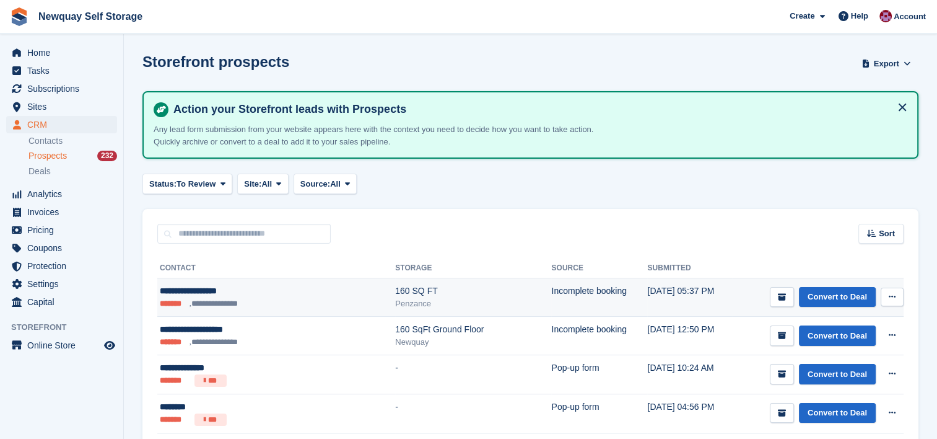
click at [893, 293] on icon at bounding box center [892, 296] width 7 height 8
click at [835, 362] on p "Delete prospect" at bounding box center [844, 364] width 108 height 16
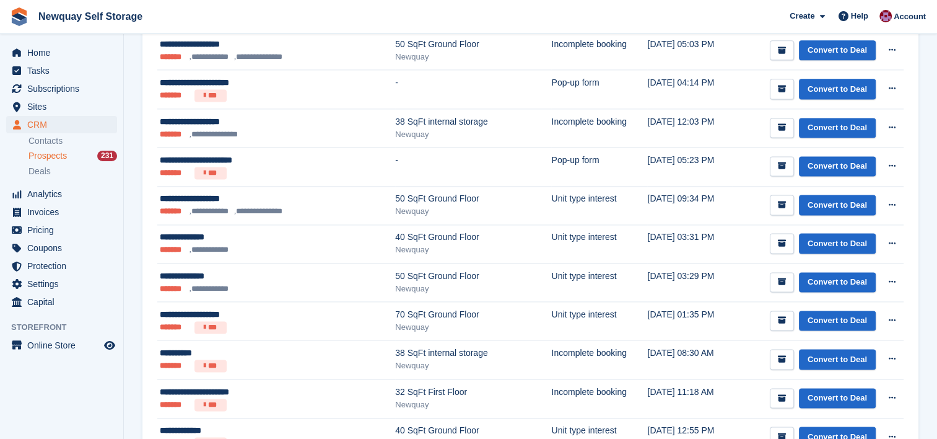
scroll to position [1822, 0]
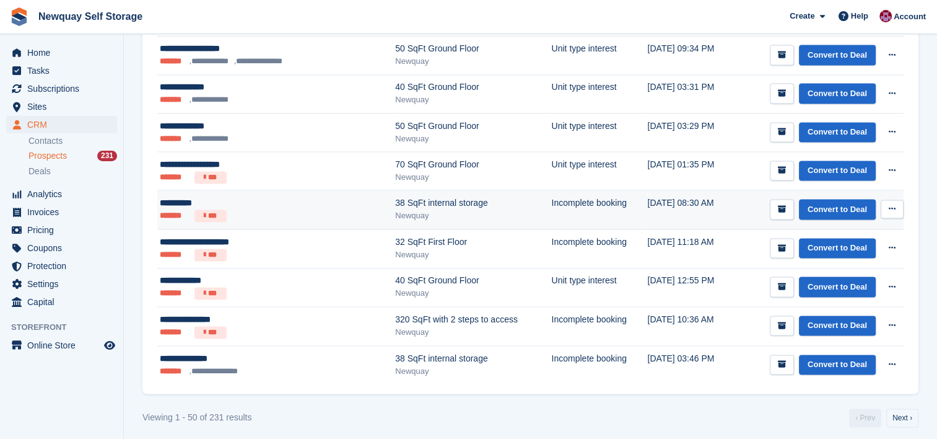
click at [887, 203] on button at bounding box center [892, 208] width 23 height 19
click at [820, 271] on p "Delete prospect" at bounding box center [844, 276] width 108 height 16
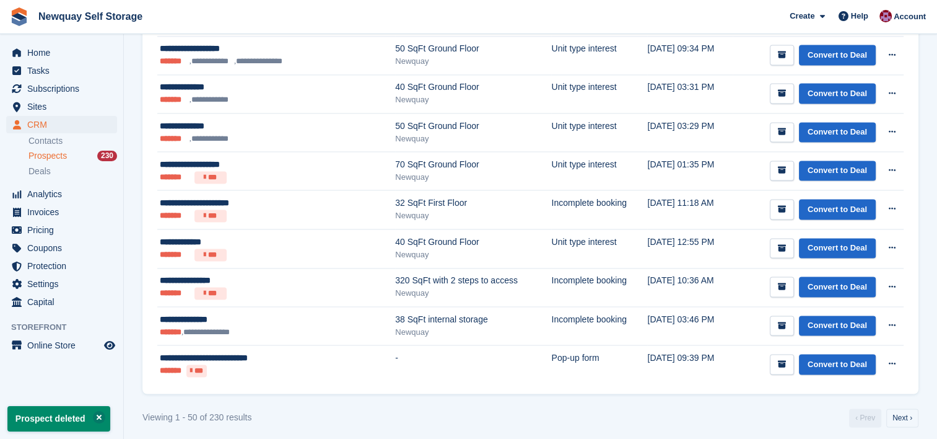
scroll to position [0, 0]
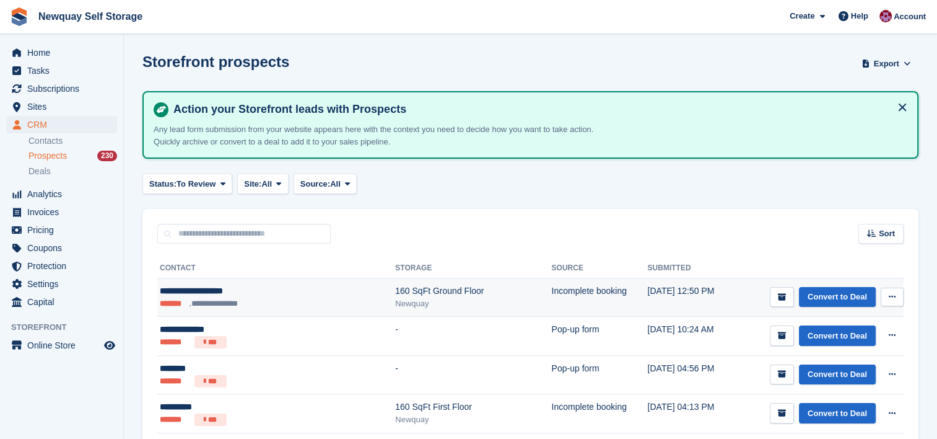
click at [894, 292] on icon at bounding box center [892, 296] width 7 height 8
click at [824, 363] on p "Delete prospect" at bounding box center [844, 364] width 108 height 16
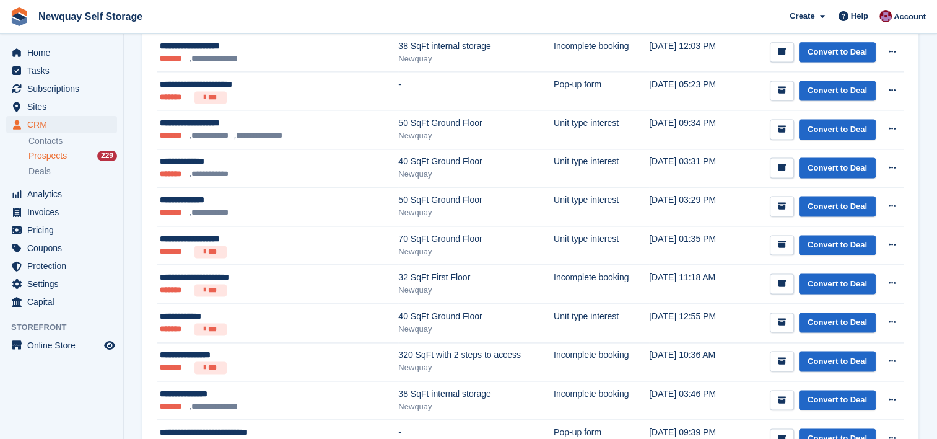
scroll to position [1822, 0]
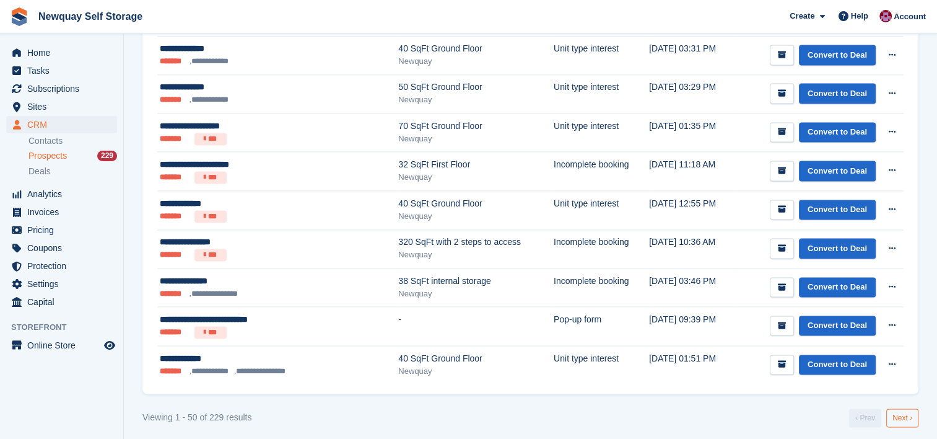
click at [909, 410] on link "Next ›" at bounding box center [902, 417] width 32 height 19
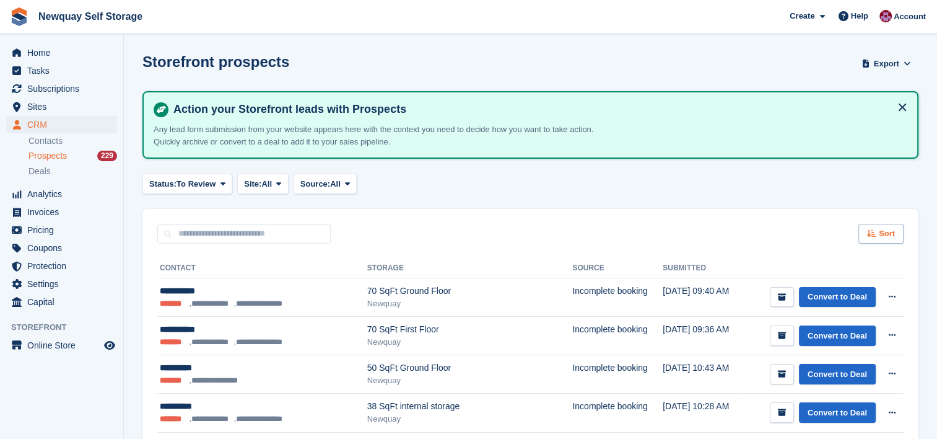
click at [891, 235] on span "Sort" at bounding box center [887, 233] width 16 height 12
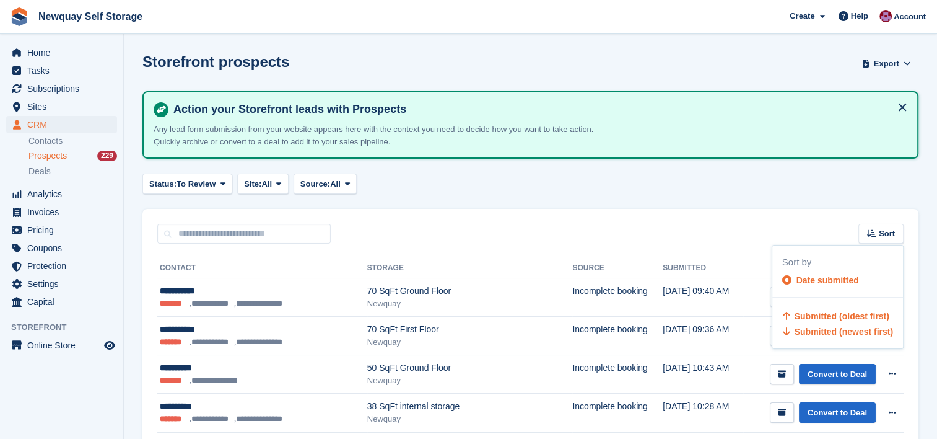
click at [876, 312] on span "Submitted (oldest first)" at bounding box center [842, 316] width 95 height 10
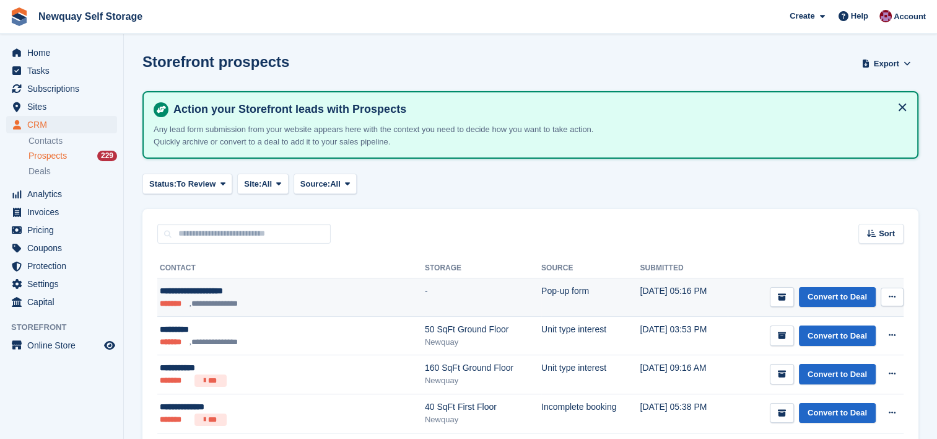
click at [447, 292] on td "-" at bounding box center [483, 297] width 116 height 38
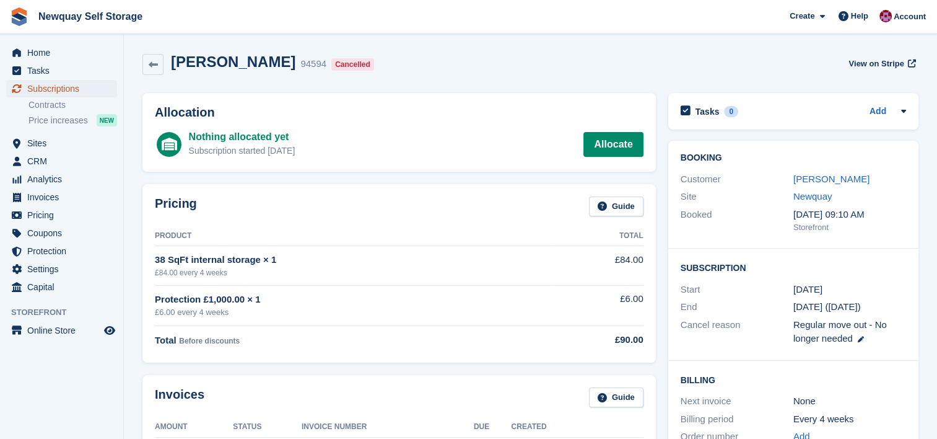
click at [62, 85] on span "Subscriptions" at bounding box center [64, 88] width 74 height 17
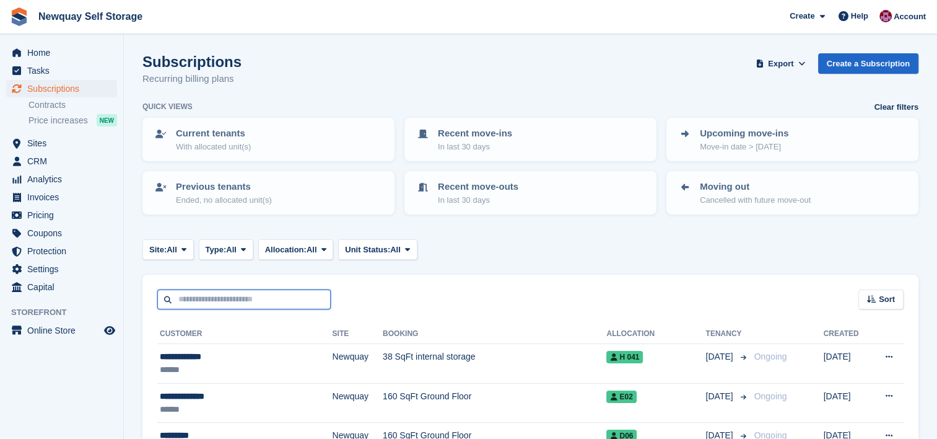
click at [272, 304] on input "text" at bounding box center [243, 299] width 173 height 20
type input "********"
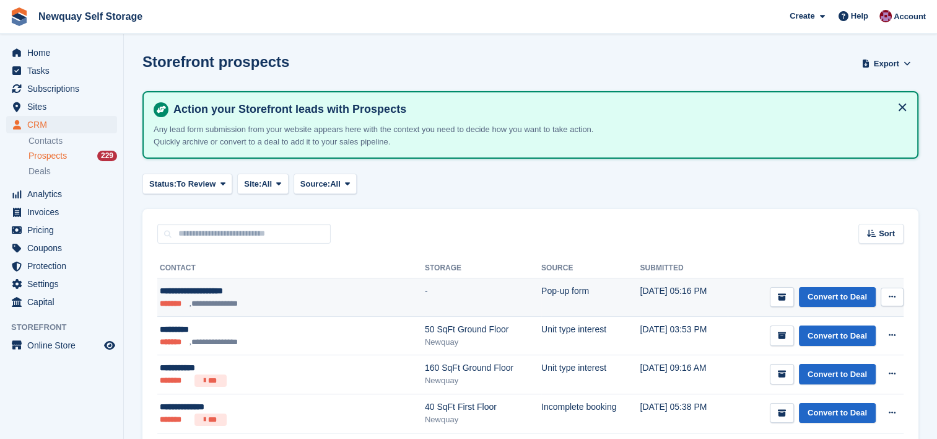
click at [442, 299] on td "-" at bounding box center [483, 297] width 116 height 38
click at [893, 294] on icon at bounding box center [892, 296] width 7 height 8
click at [833, 362] on p "Delete prospect" at bounding box center [844, 364] width 108 height 16
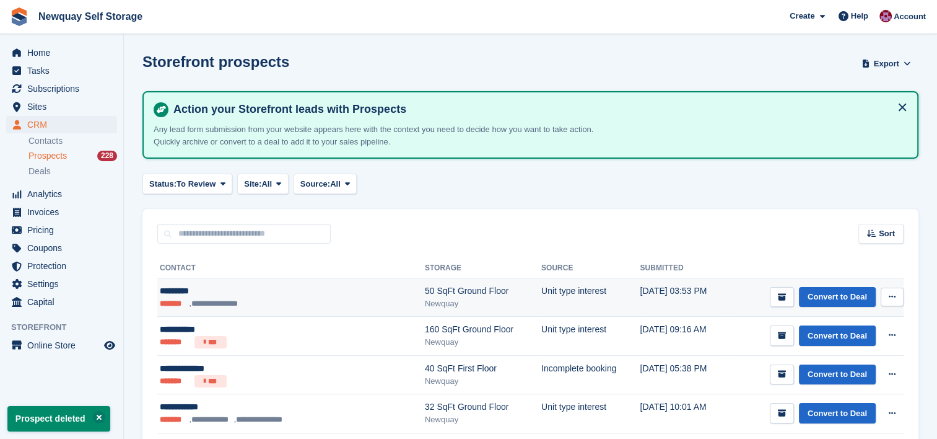
click at [274, 290] on div "*********" at bounding box center [260, 290] width 201 height 13
click at [890, 297] on icon at bounding box center [892, 296] width 7 height 8
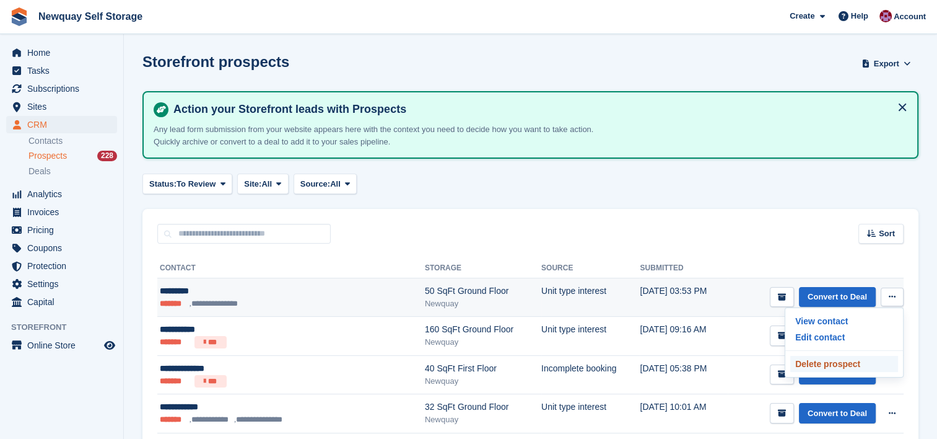
click at [832, 365] on p "Delete prospect" at bounding box center [844, 364] width 108 height 16
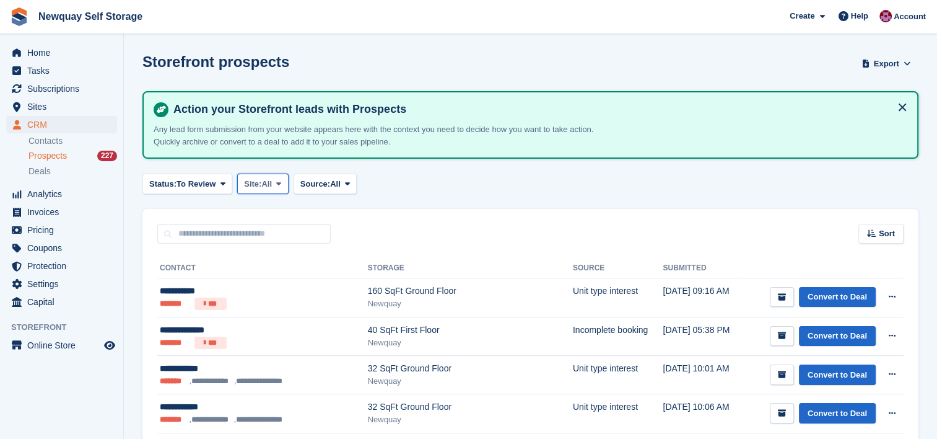
click at [274, 183] on span at bounding box center [279, 183] width 10 height 10
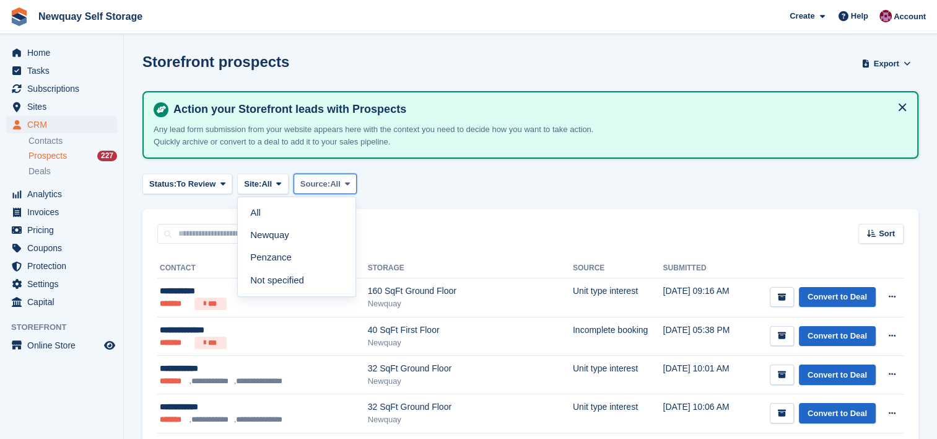
click at [346, 185] on icon at bounding box center [347, 184] width 5 height 8
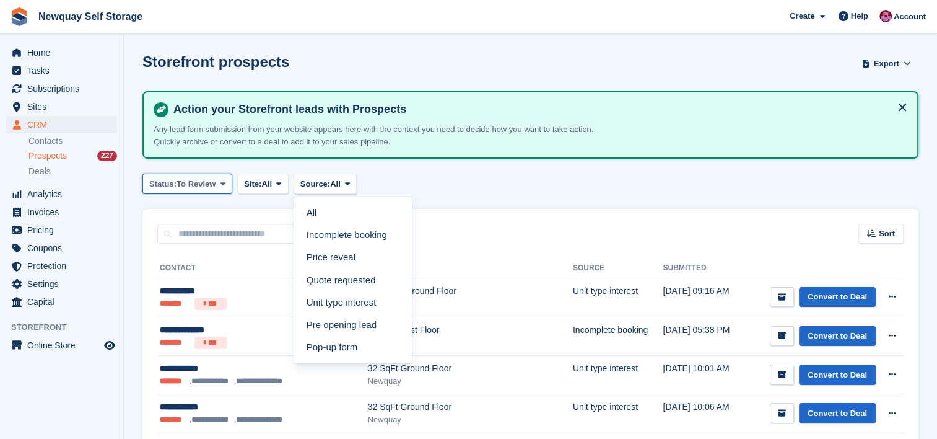
click at [218, 181] on span at bounding box center [223, 183] width 10 height 10
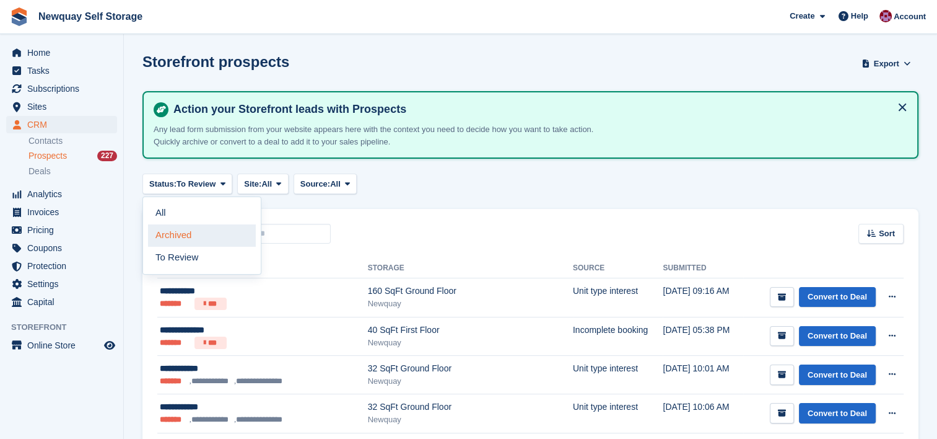
click at [188, 232] on link "Archived" at bounding box center [202, 235] width 108 height 22
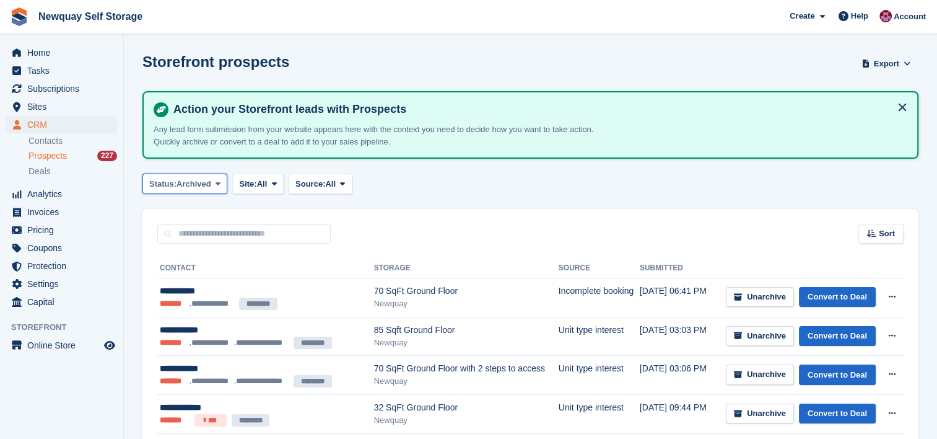
click at [216, 181] on icon at bounding box center [218, 184] width 5 height 8
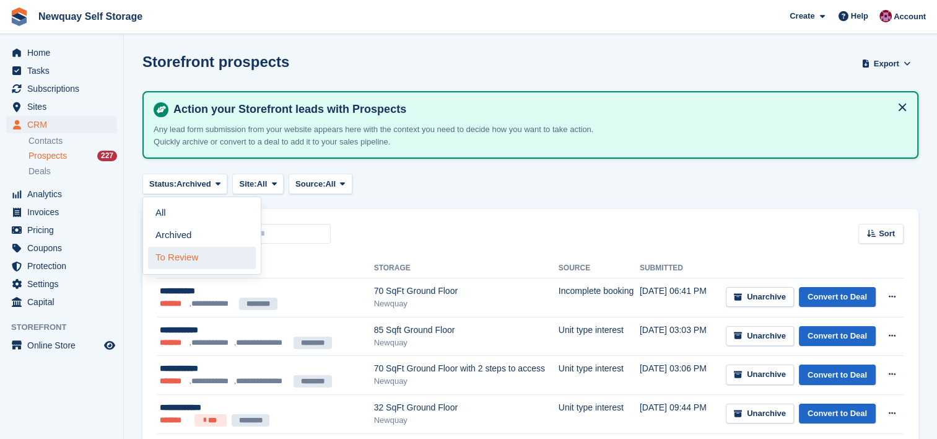
click at [186, 258] on link "To Review" at bounding box center [202, 258] width 108 height 22
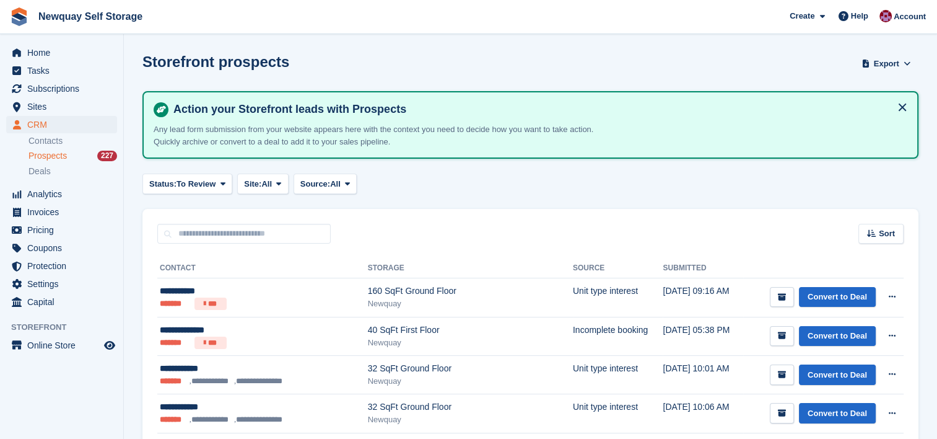
click at [904, 104] on button at bounding box center [903, 107] width 20 height 20
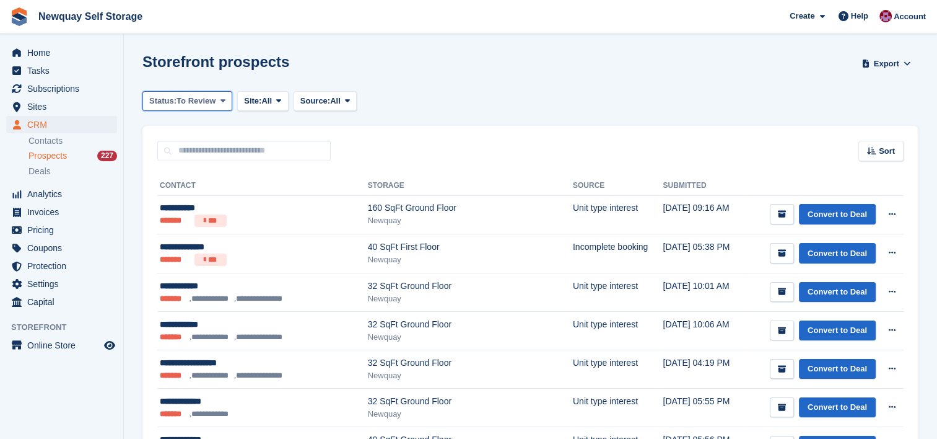
click at [216, 100] on button "Status: To Review" at bounding box center [187, 101] width 90 height 20
click at [198, 128] on link "All" at bounding box center [202, 130] width 108 height 22
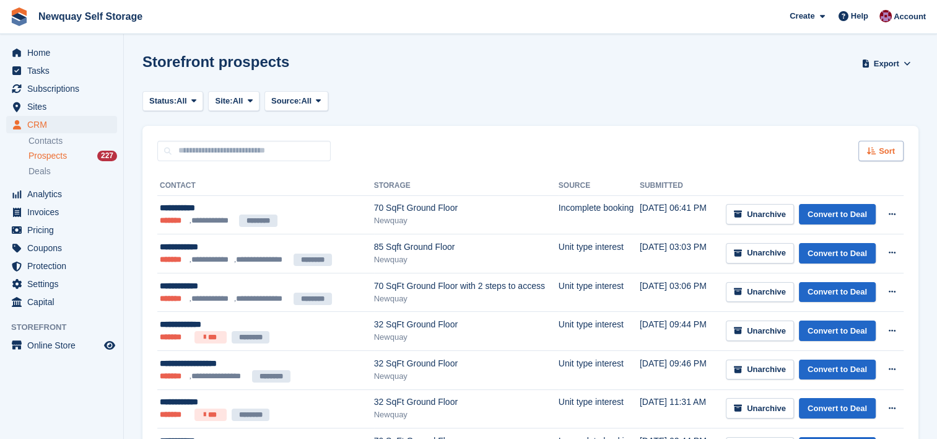
click at [877, 152] on div "Sort" at bounding box center [880, 151] width 45 height 20
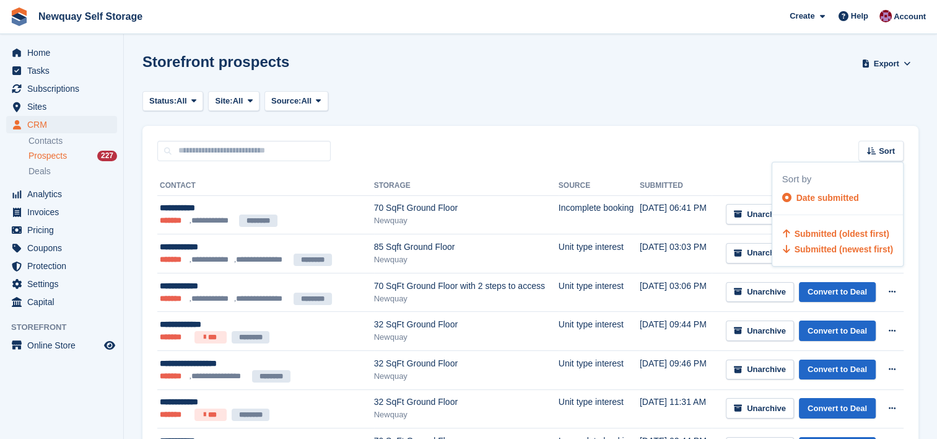
click at [850, 253] on span "Submitted (newest first)" at bounding box center [844, 249] width 98 height 10
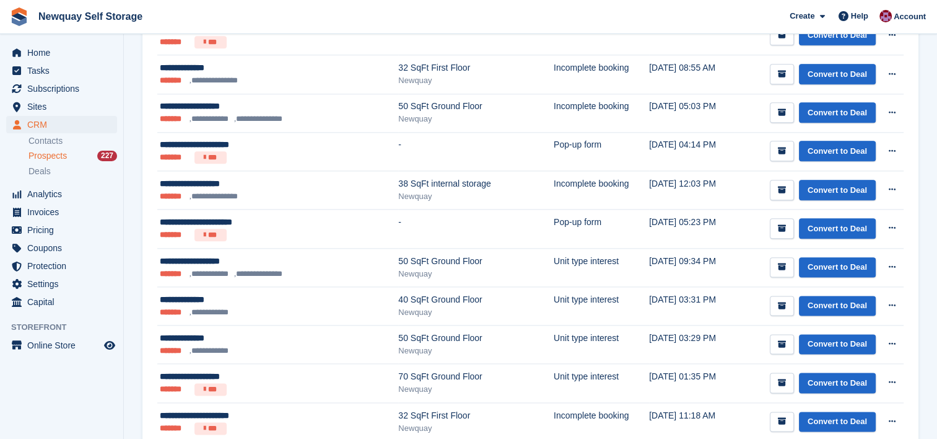
scroll to position [1740, 0]
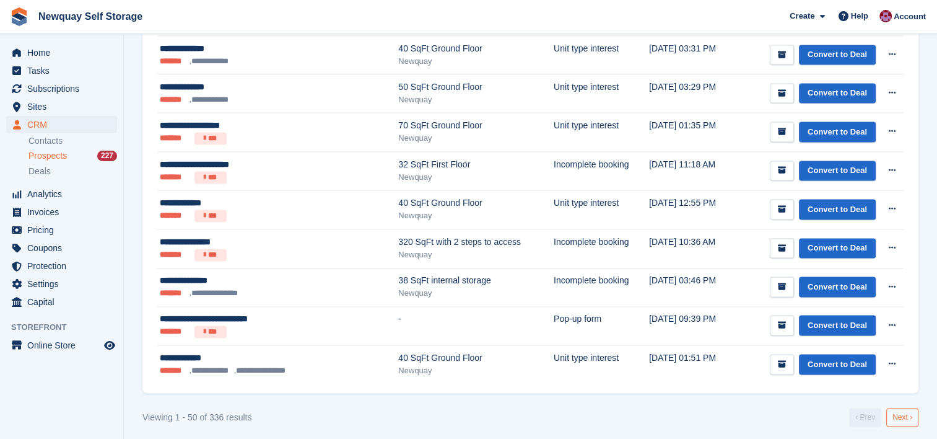
click at [906, 412] on link "Next ›" at bounding box center [902, 417] width 32 height 19
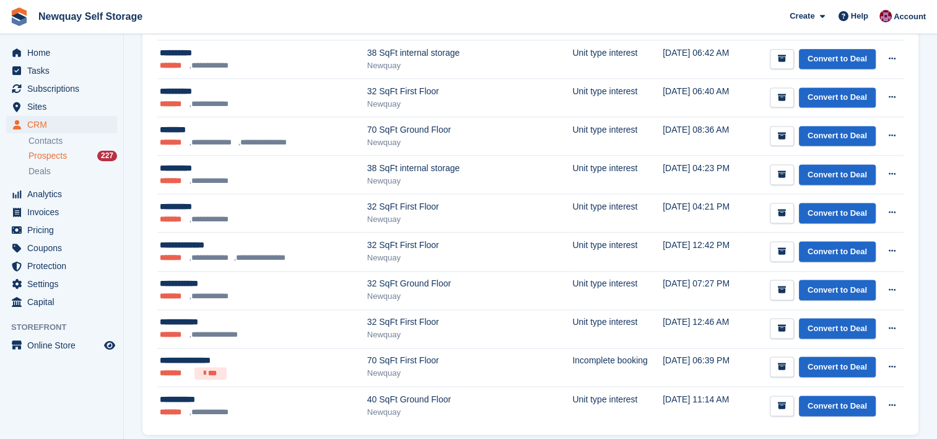
scroll to position [1737, 0]
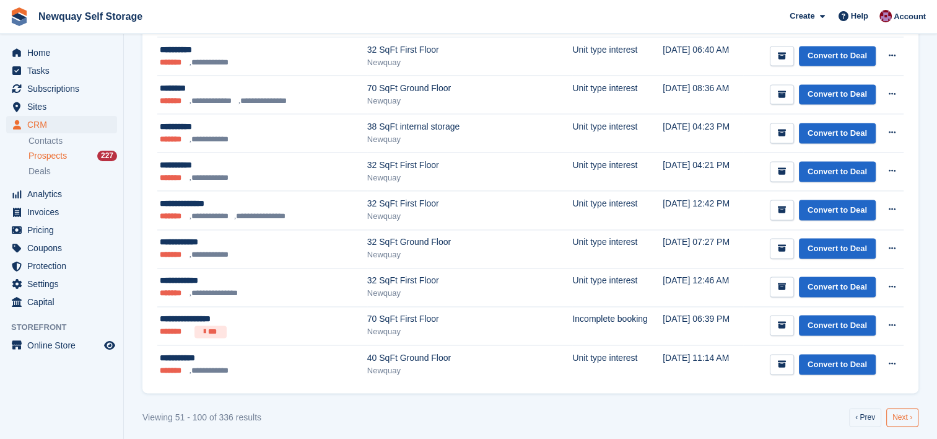
click at [909, 410] on link "Next ›" at bounding box center [902, 417] width 32 height 19
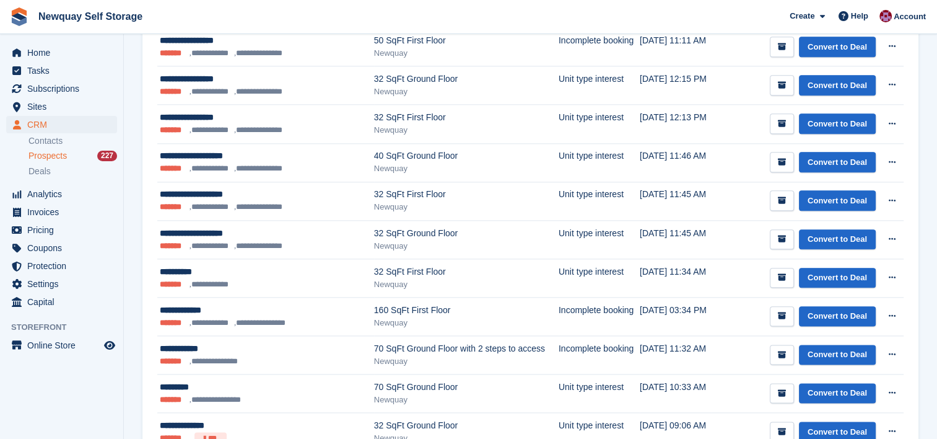
scroll to position [1739, 0]
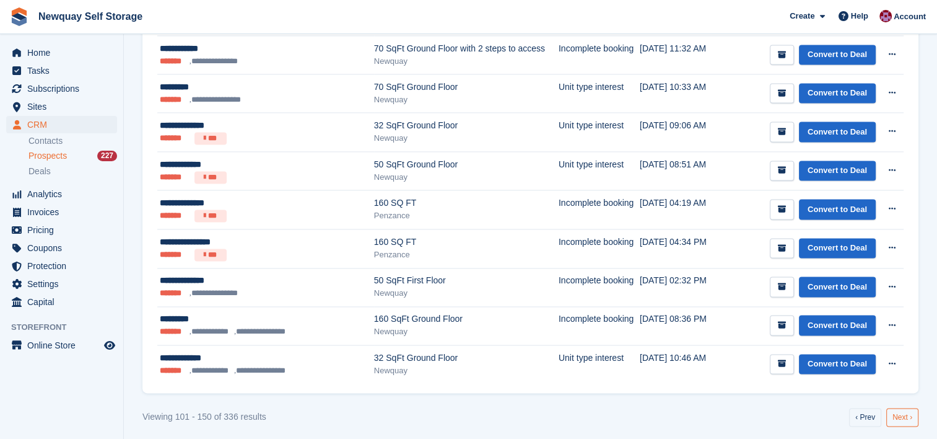
click at [908, 414] on link "Next ›" at bounding box center [902, 417] width 32 height 19
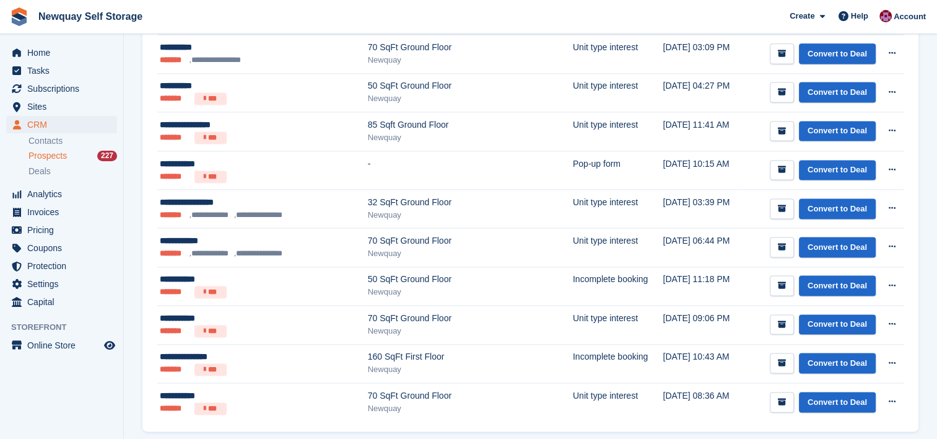
scroll to position [1740, 0]
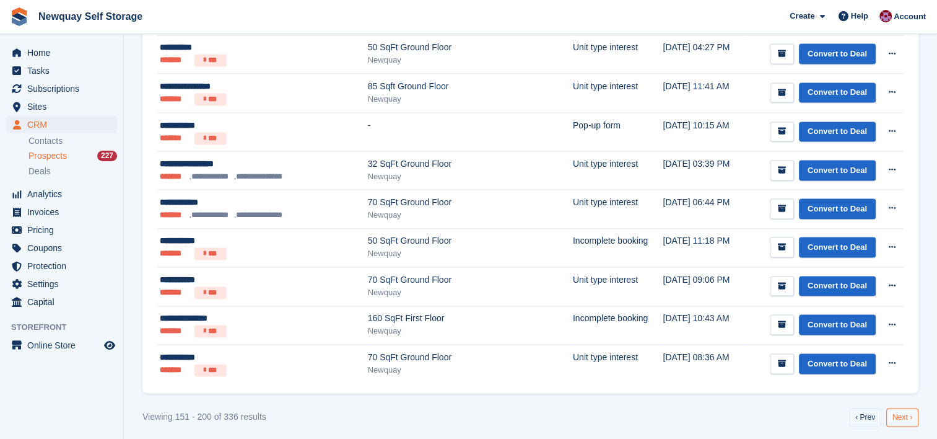
click at [897, 411] on link "Next ›" at bounding box center [902, 417] width 32 height 19
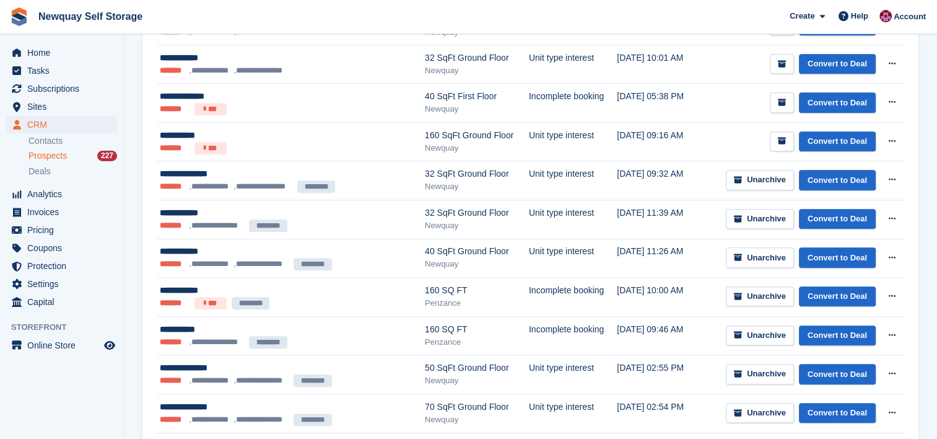
scroll to position [1050, 0]
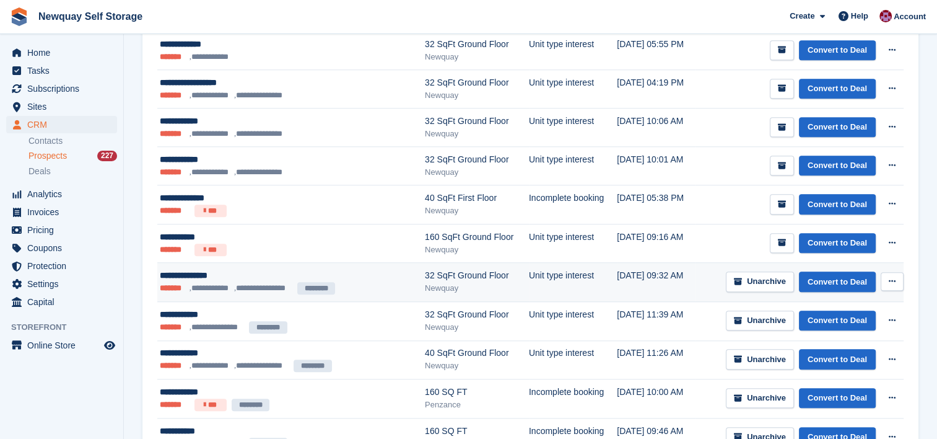
click at [546, 279] on td "Unit type interest" at bounding box center [573, 282] width 88 height 39
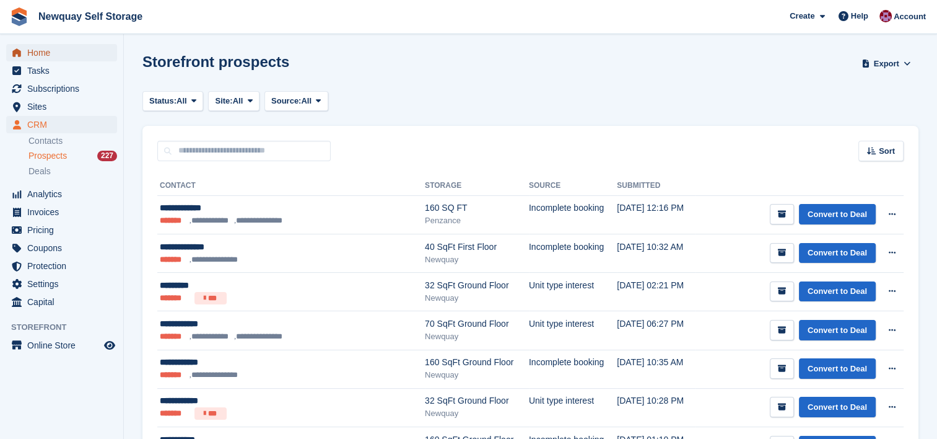
click at [45, 55] on span "Home" at bounding box center [64, 52] width 74 height 17
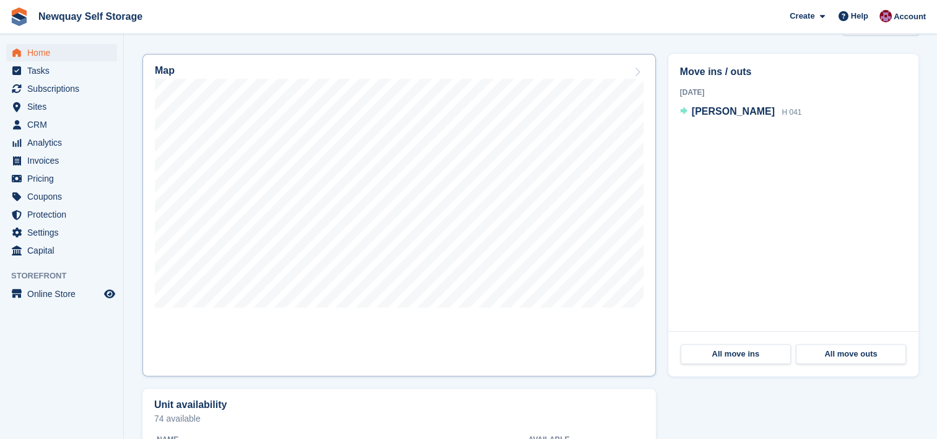
scroll to position [382, 0]
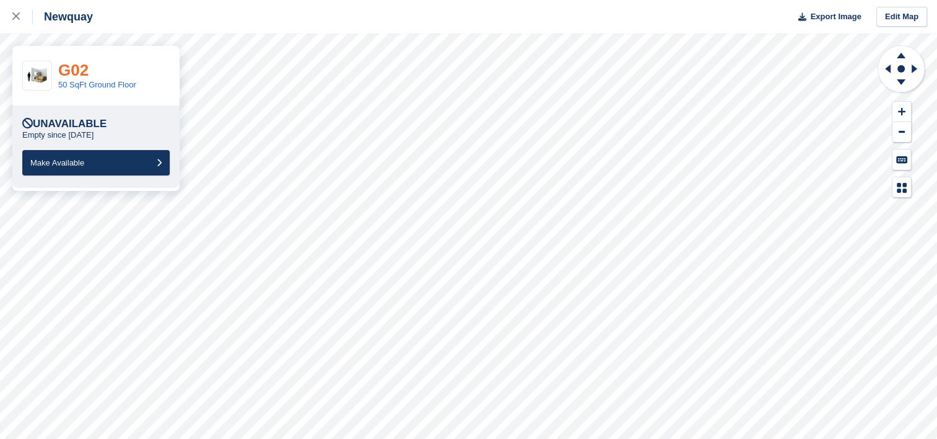
click at [75, 69] on link "G02" at bounding box center [73, 70] width 30 height 19
click at [77, 71] on link "G02" at bounding box center [73, 70] width 30 height 19
drag, startPoint x: 77, startPoint y: 71, endPoint x: 263, endPoint y: -53, distance: 223.2
click at [263, 0] on html "Newquay Export Image Edit Map G02 50 SqFt Ground Floor Unavailable Empty since …" at bounding box center [468, 219] width 937 height 439
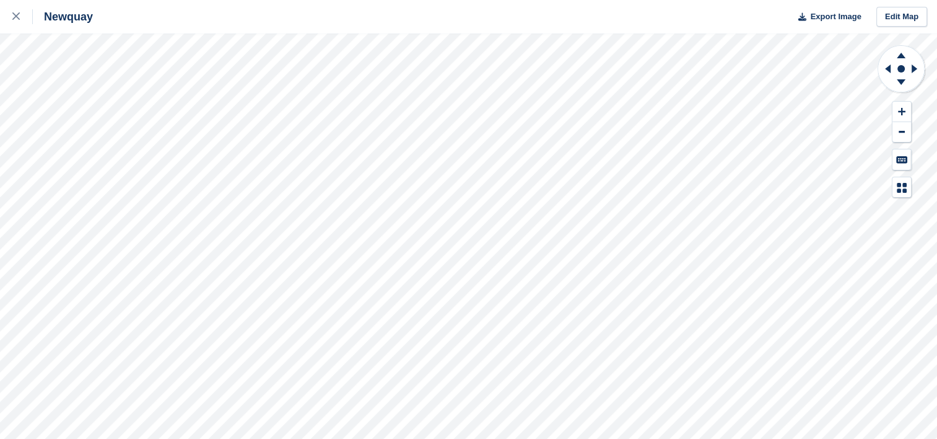
click at [544, 0] on html "Newquay Export Image Edit Map" at bounding box center [468, 219] width 937 height 439
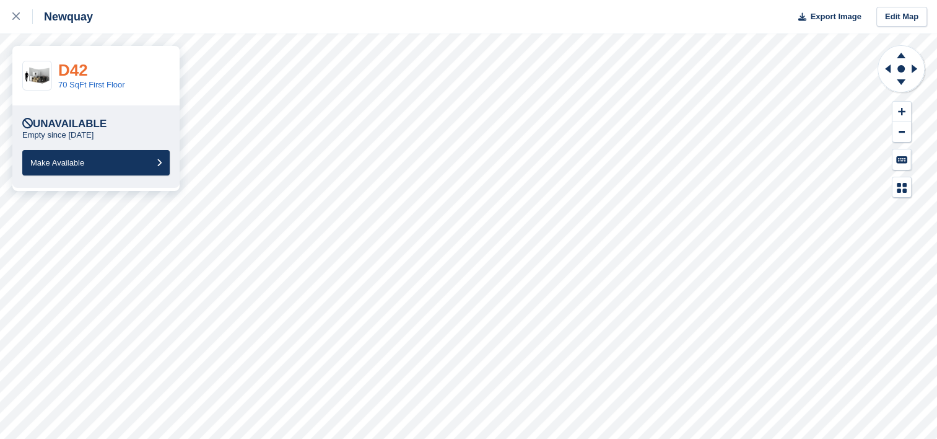
click at [76, 64] on link "D42" at bounding box center [73, 70] width 30 height 19
click at [86, 69] on link "A22C" at bounding box center [78, 70] width 41 height 19
click at [76, 72] on link "F30" at bounding box center [72, 70] width 28 height 19
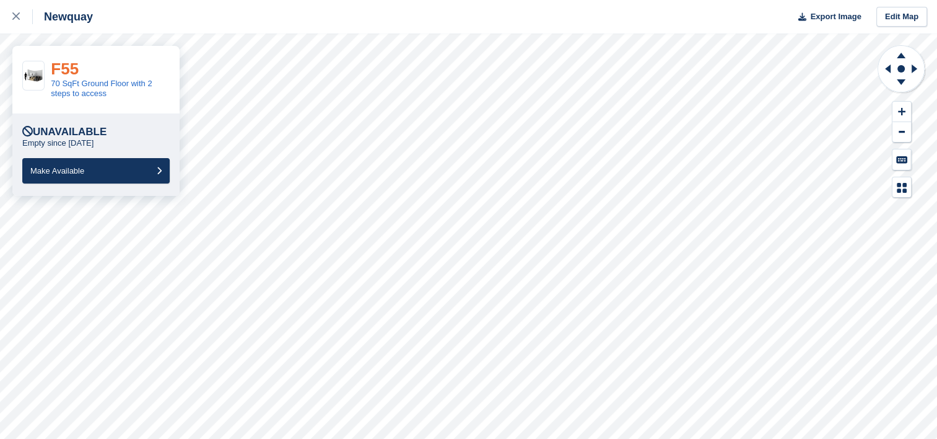
click at [71, 64] on link "F55" at bounding box center [65, 68] width 28 height 19
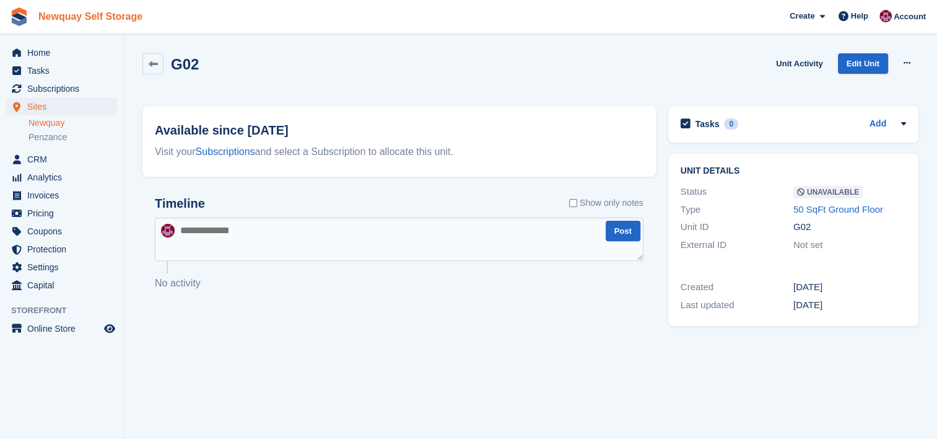
click at [121, 15] on link "Newquay Self Storage" at bounding box center [90, 16] width 114 height 20
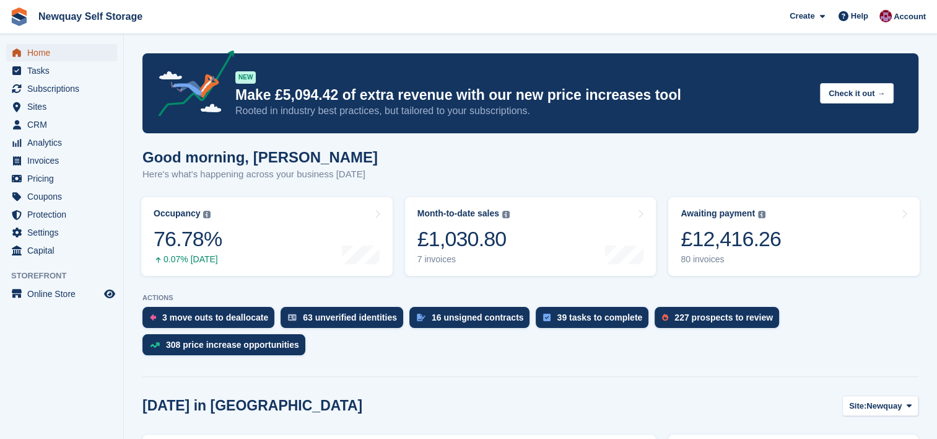
click at [35, 56] on span "Home" at bounding box center [64, 52] width 74 height 17
click at [35, 54] on span "Home" at bounding box center [64, 52] width 74 height 17
click at [50, 87] on span "Subscriptions" at bounding box center [64, 88] width 74 height 17
click at [46, 68] on span "Tasks" at bounding box center [64, 70] width 74 height 17
click at [43, 72] on span "Tasks" at bounding box center [64, 70] width 74 height 17
